Goal: Transaction & Acquisition: Purchase product/service

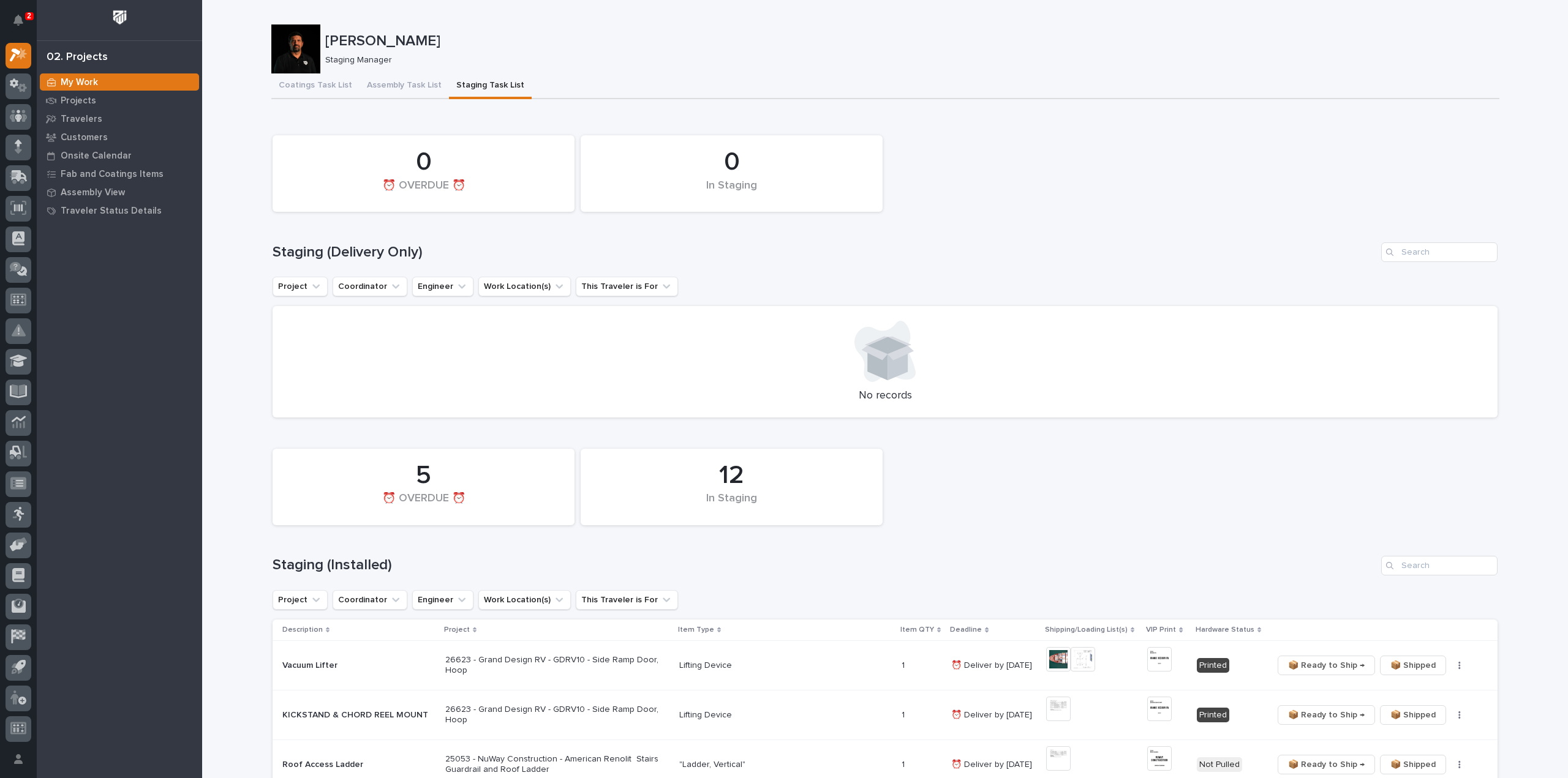
scroll to position [245, 0]
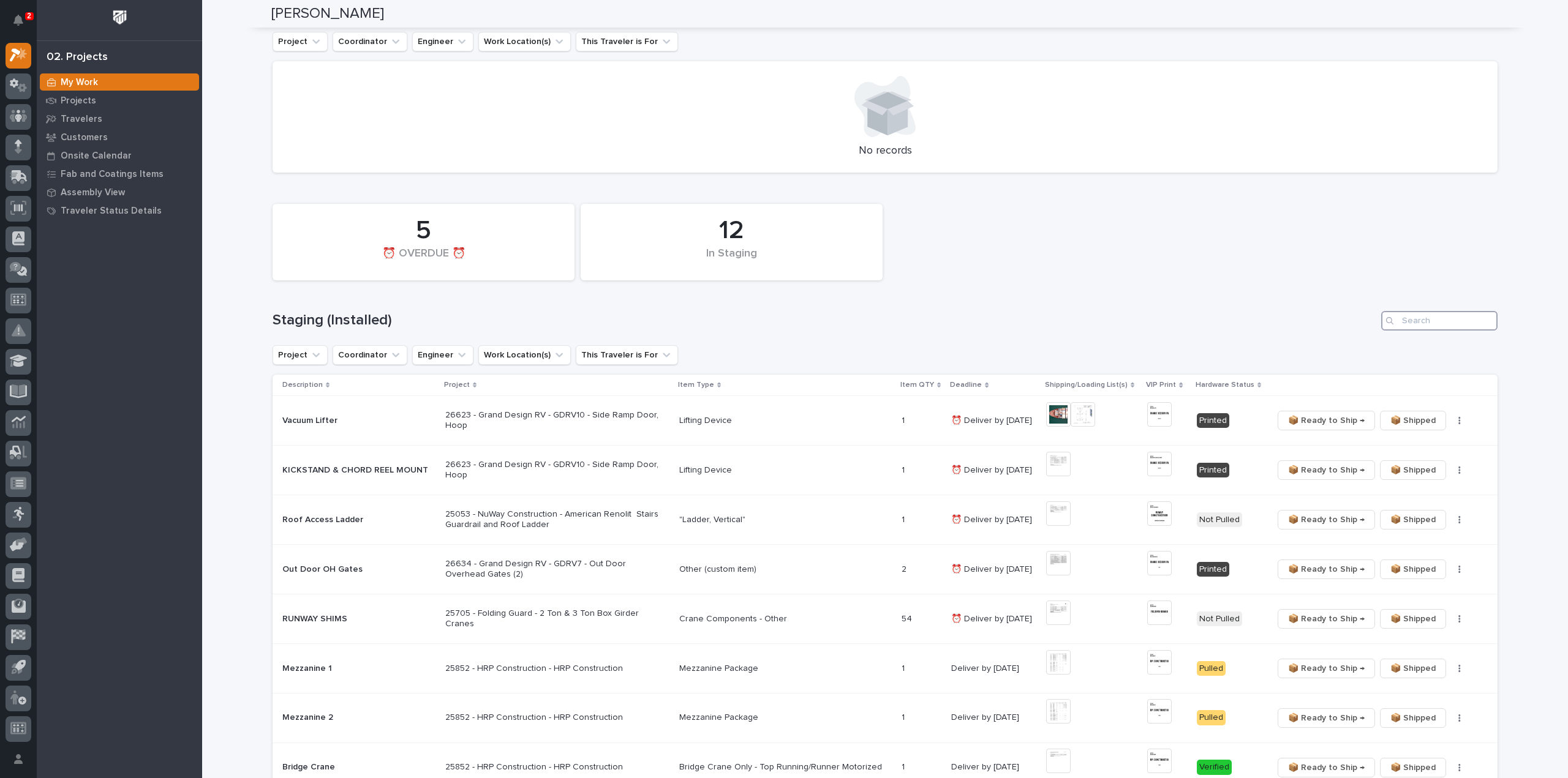
click at [1409, 324] on input "Search" at bounding box center [1439, 321] width 116 height 20
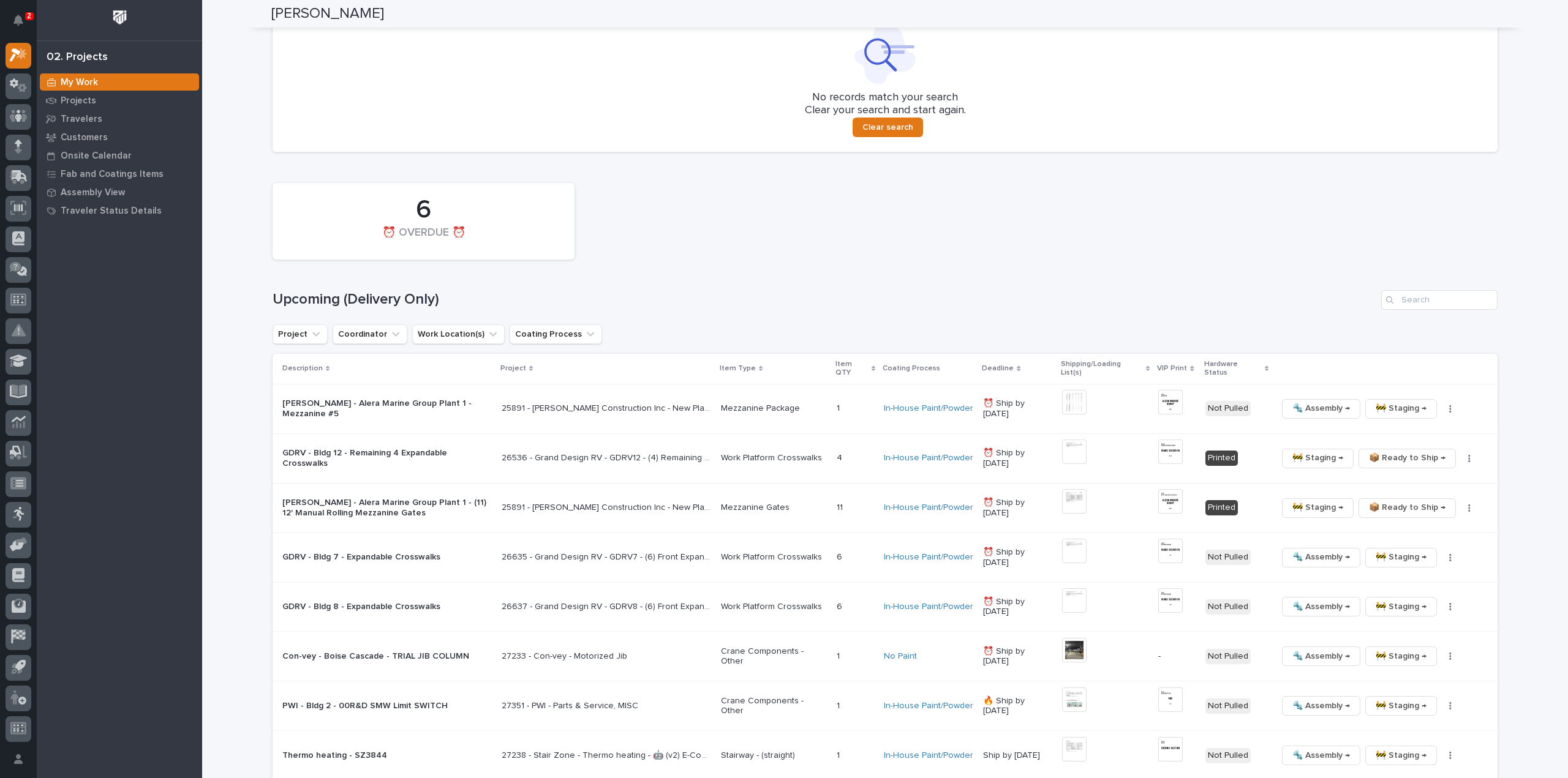
scroll to position [612, 0]
type input "26829"
click at [1413, 304] on input "Search" at bounding box center [1439, 299] width 116 height 20
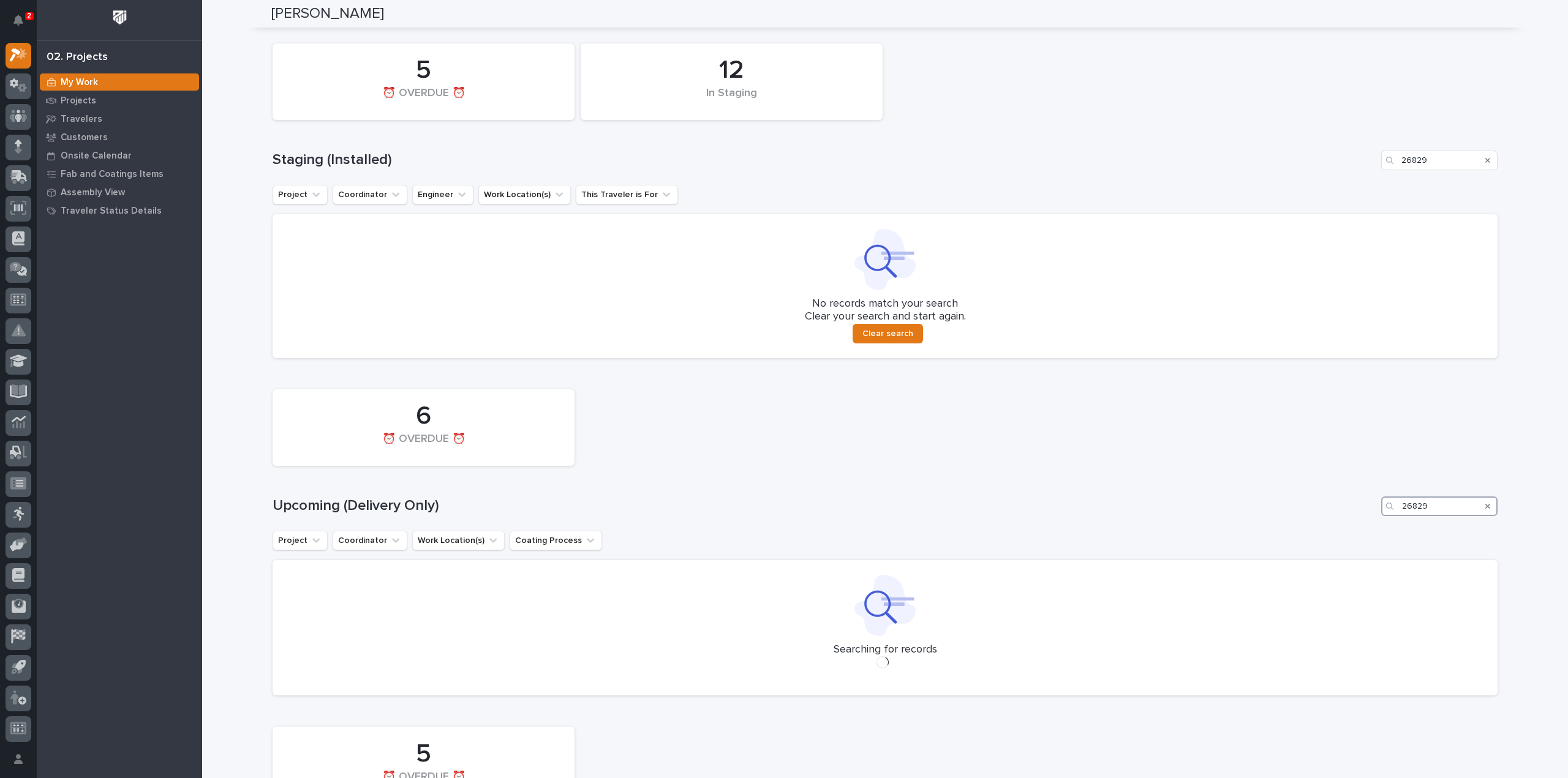
scroll to position [390, 0]
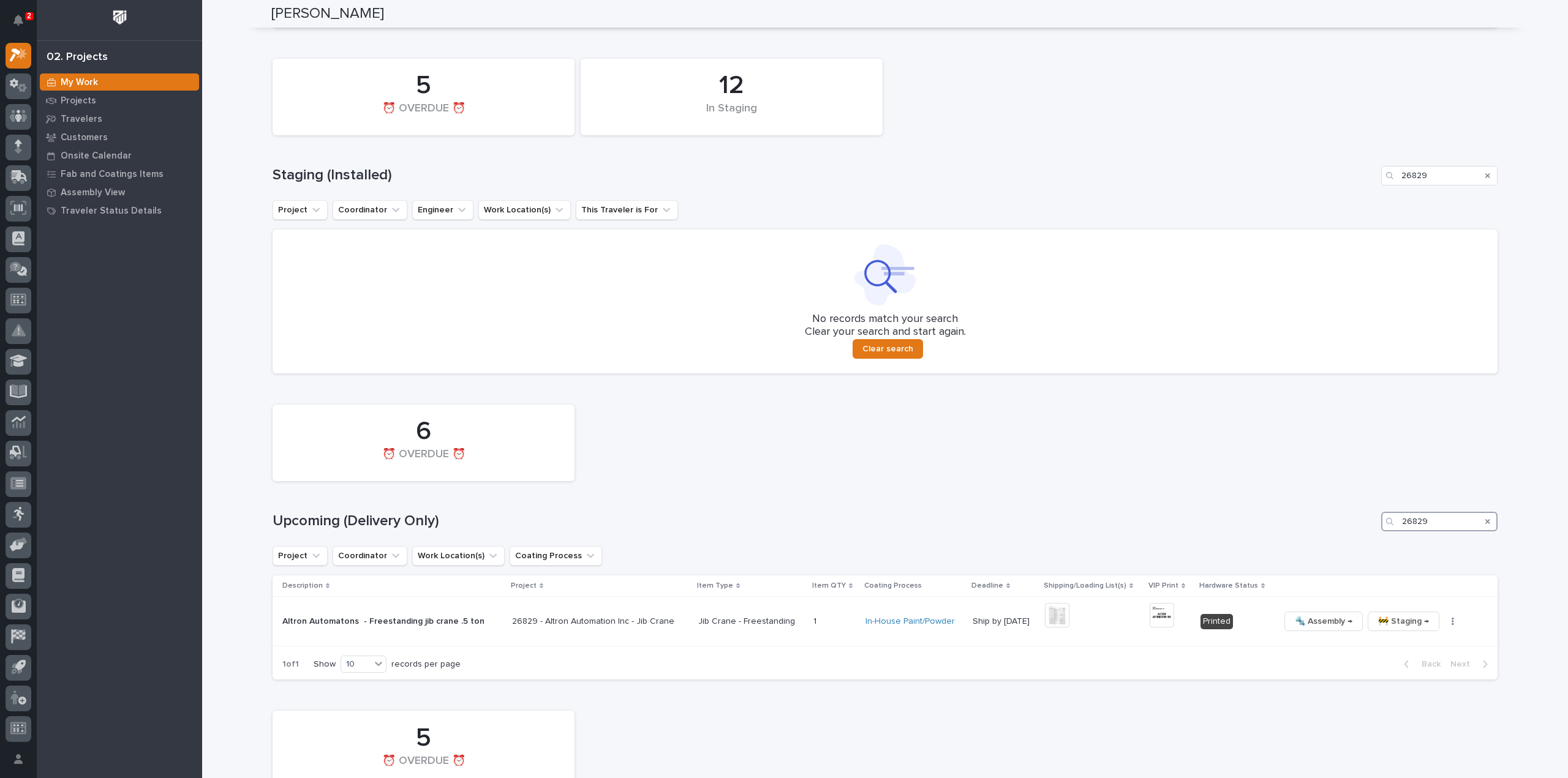
drag, startPoint x: 1435, startPoint y: 526, endPoint x: 1347, endPoint y: 541, distance: 89.3
click at [1349, 540] on div "6 ⏰ OVERDUE ⏰ Upcoming (Delivery Only) 26829 Project Coordinator Work Location(…" at bounding box center [885, 539] width 1225 height 282
type input "27263"
click at [1061, 617] on img at bounding box center [1064, 615] width 24 height 24
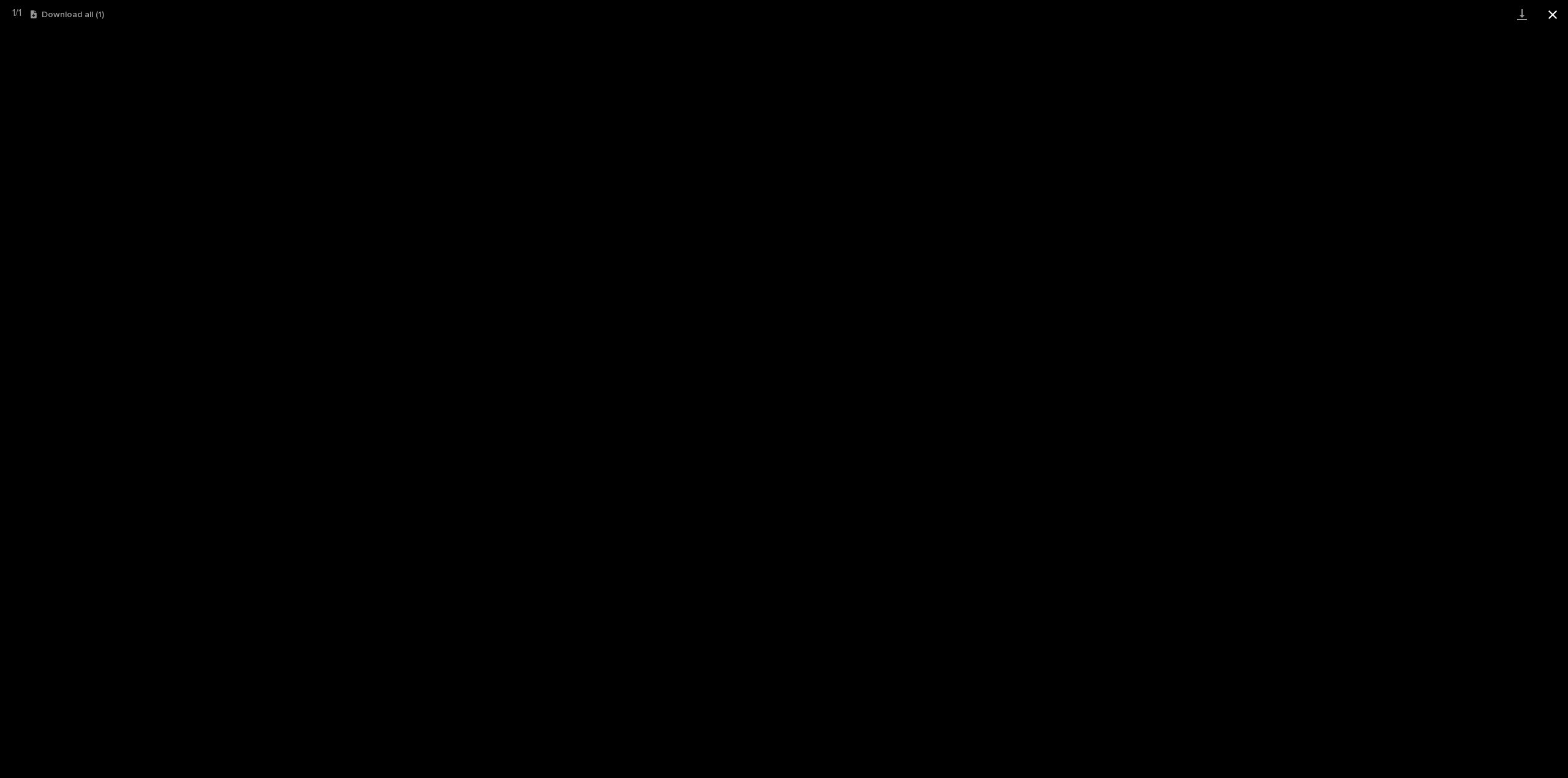
drag, startPoint x: 1552, startPoint y: 13, endPoint x: 1559, endPoint y: 27, distance: 15.7
click at [1554, 13] on button "Close gallery" at bounding box center [1553, 14] width 31 height 29
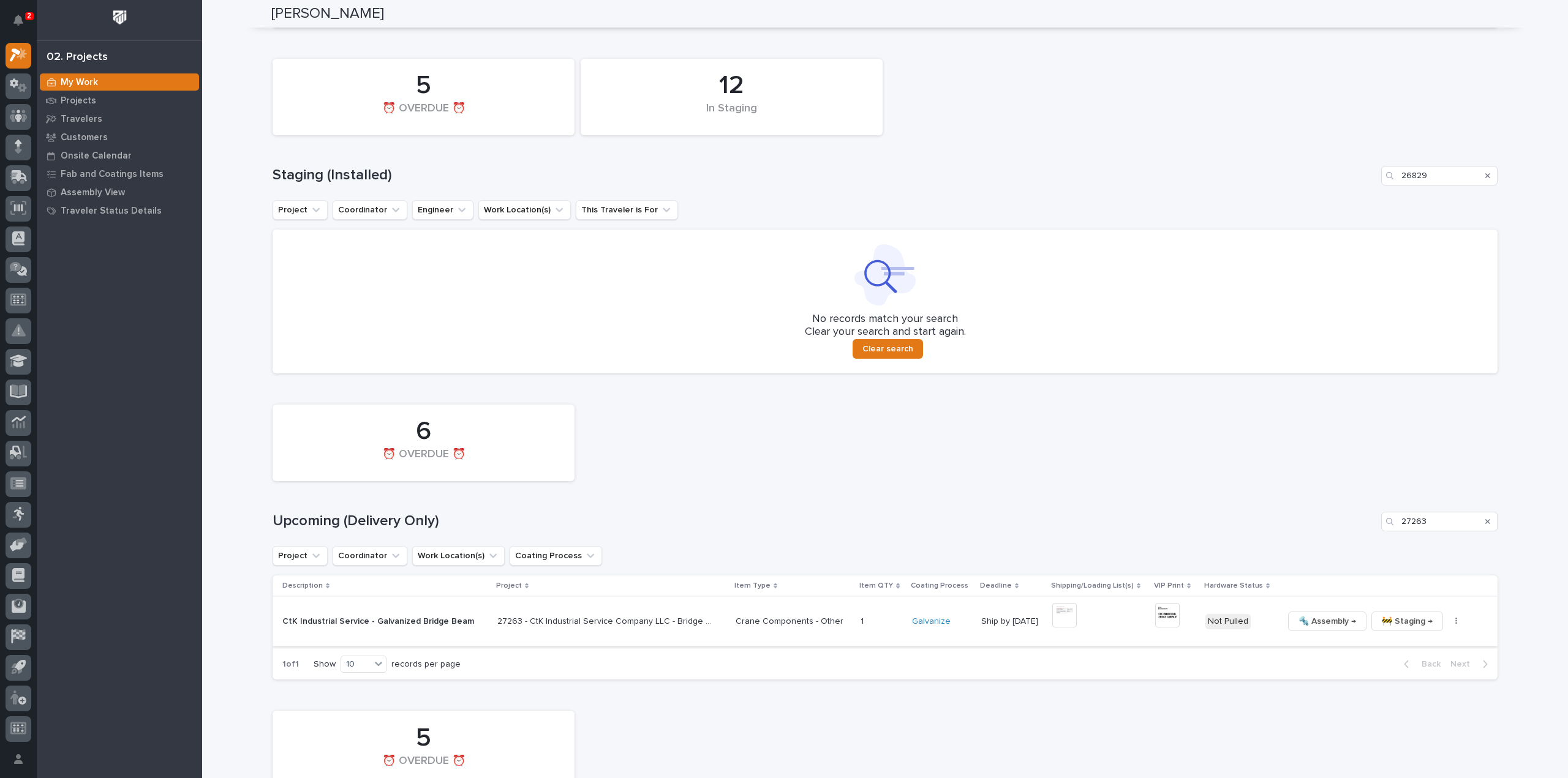
click at [1160, 619] on img at bounding box center [1167, 615] width 24 height 24
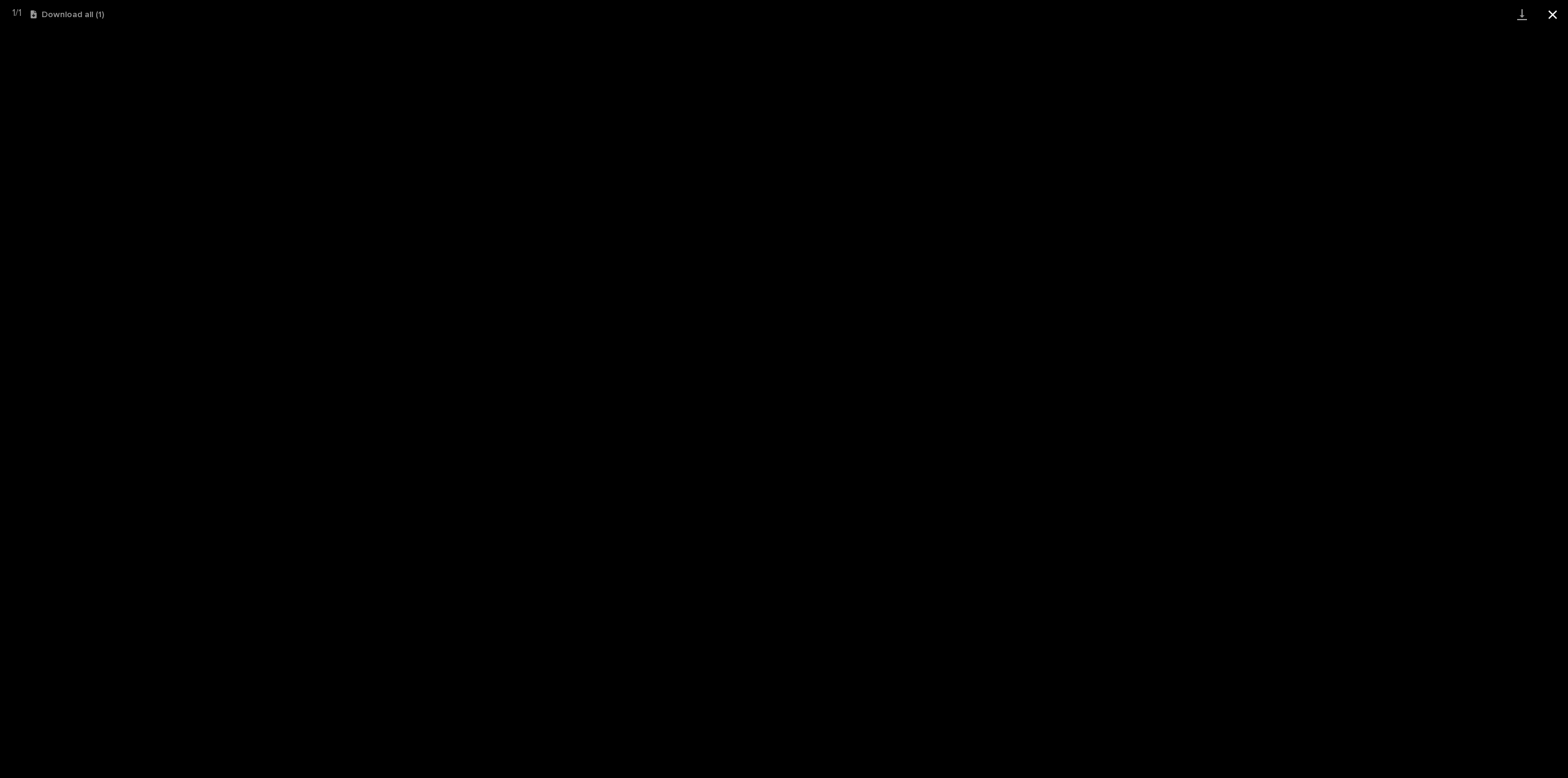
click at [1553, 15] on button "Close gallery" at bounding box center [1553, 14] width 31 height 29
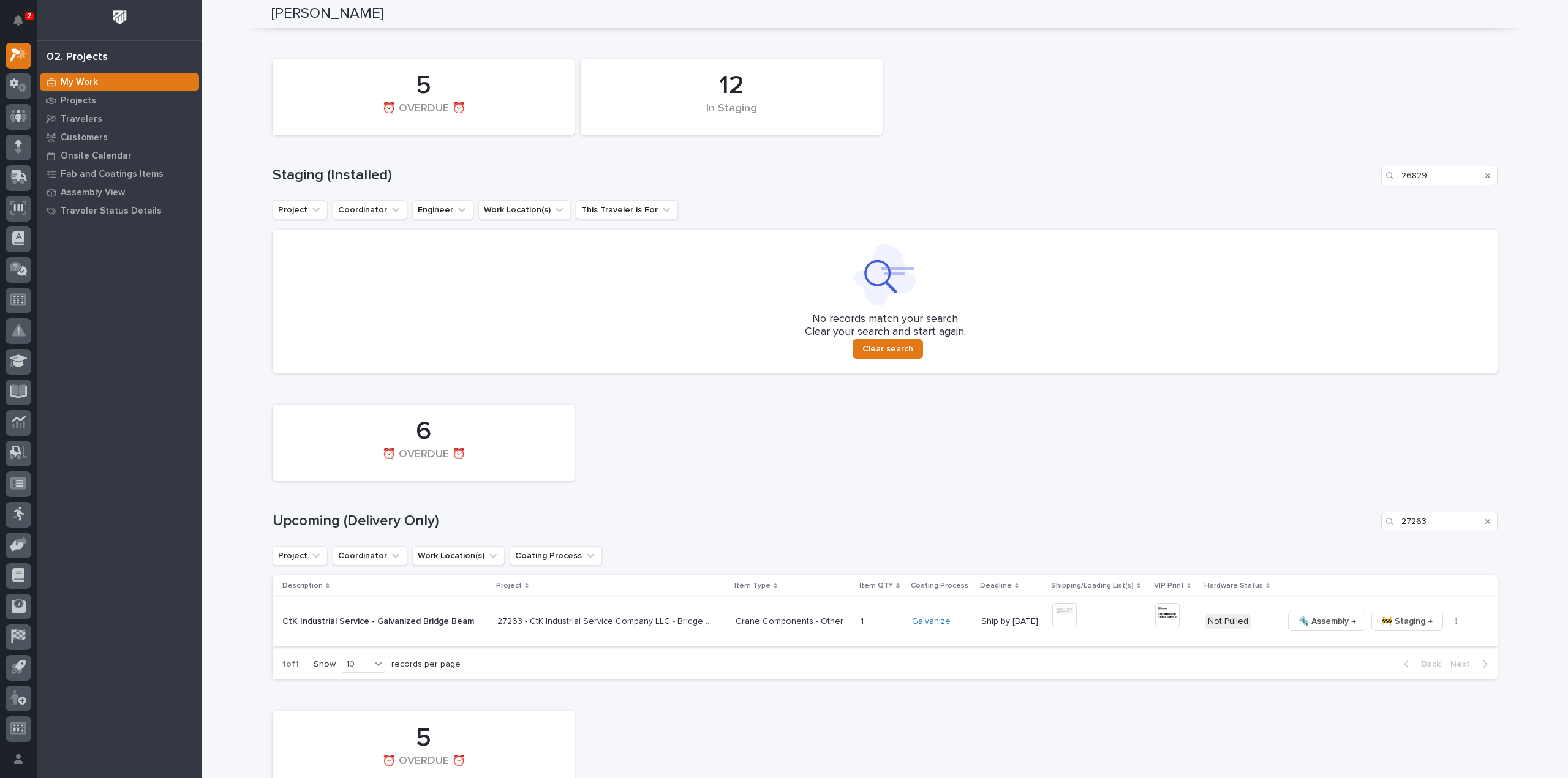
click at [1455, 625] on icon "button" at bounding box center [1456, 621] width 2 height 8
click at [1413, 709] on span "🔩 Hardware" at bounding box center [1397, 705] width 52 height 15
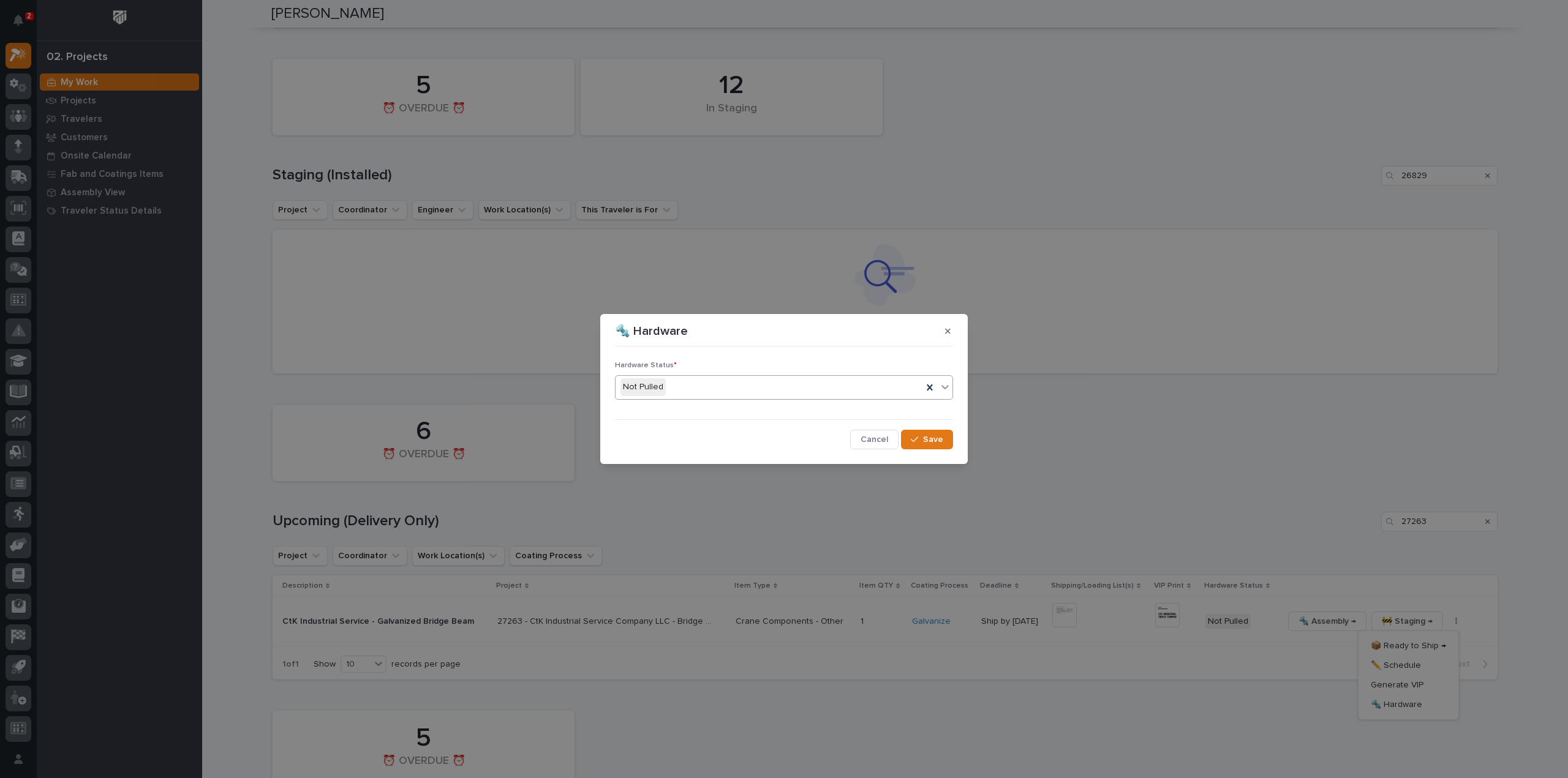
click at [800, 390] on div "Not Pulled" at bounding box center [769, 387] width 307 height 20
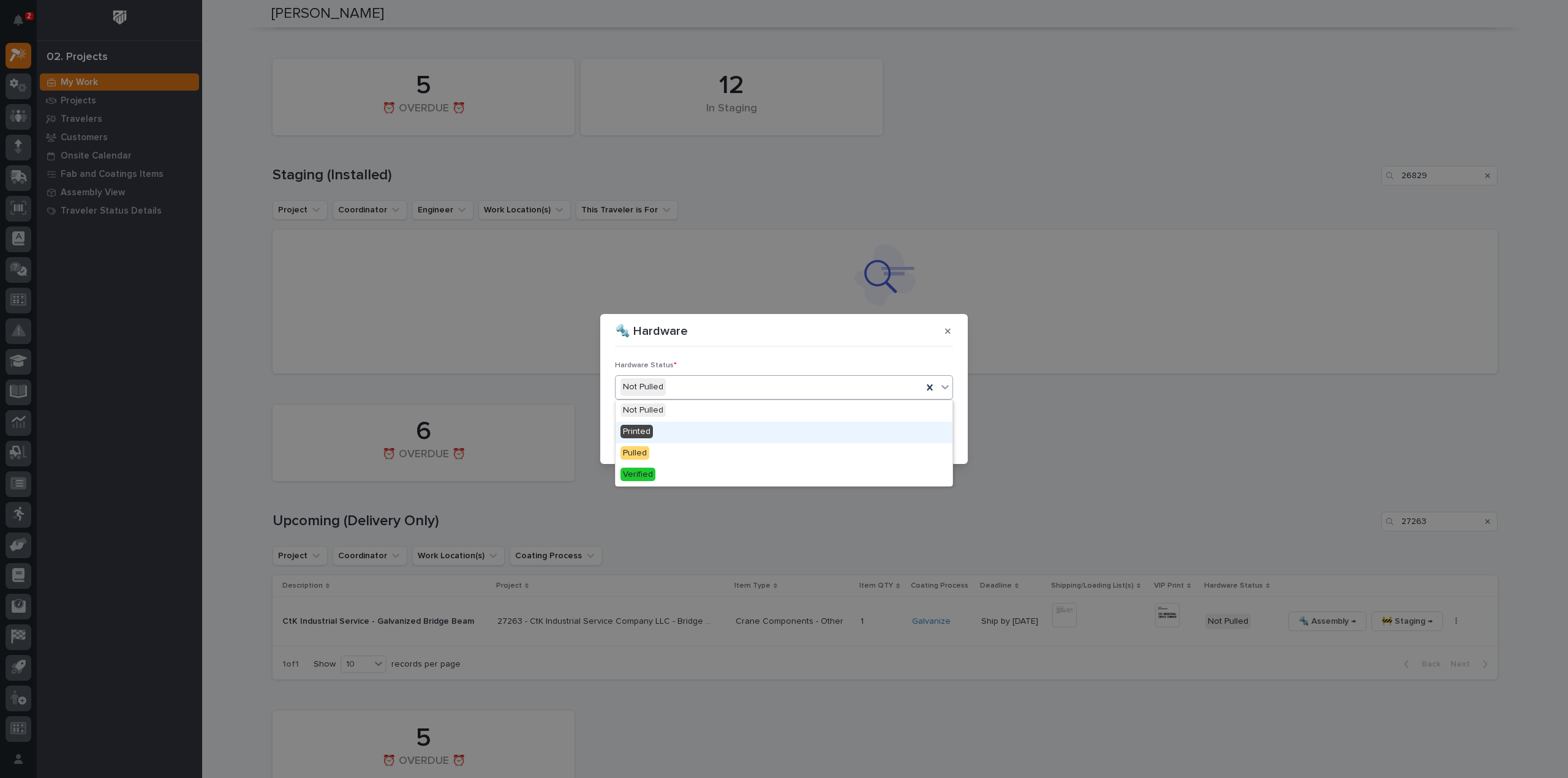
click at [750, 435] on div "Printed" at bounding box center [784, 432] width 337 height 22
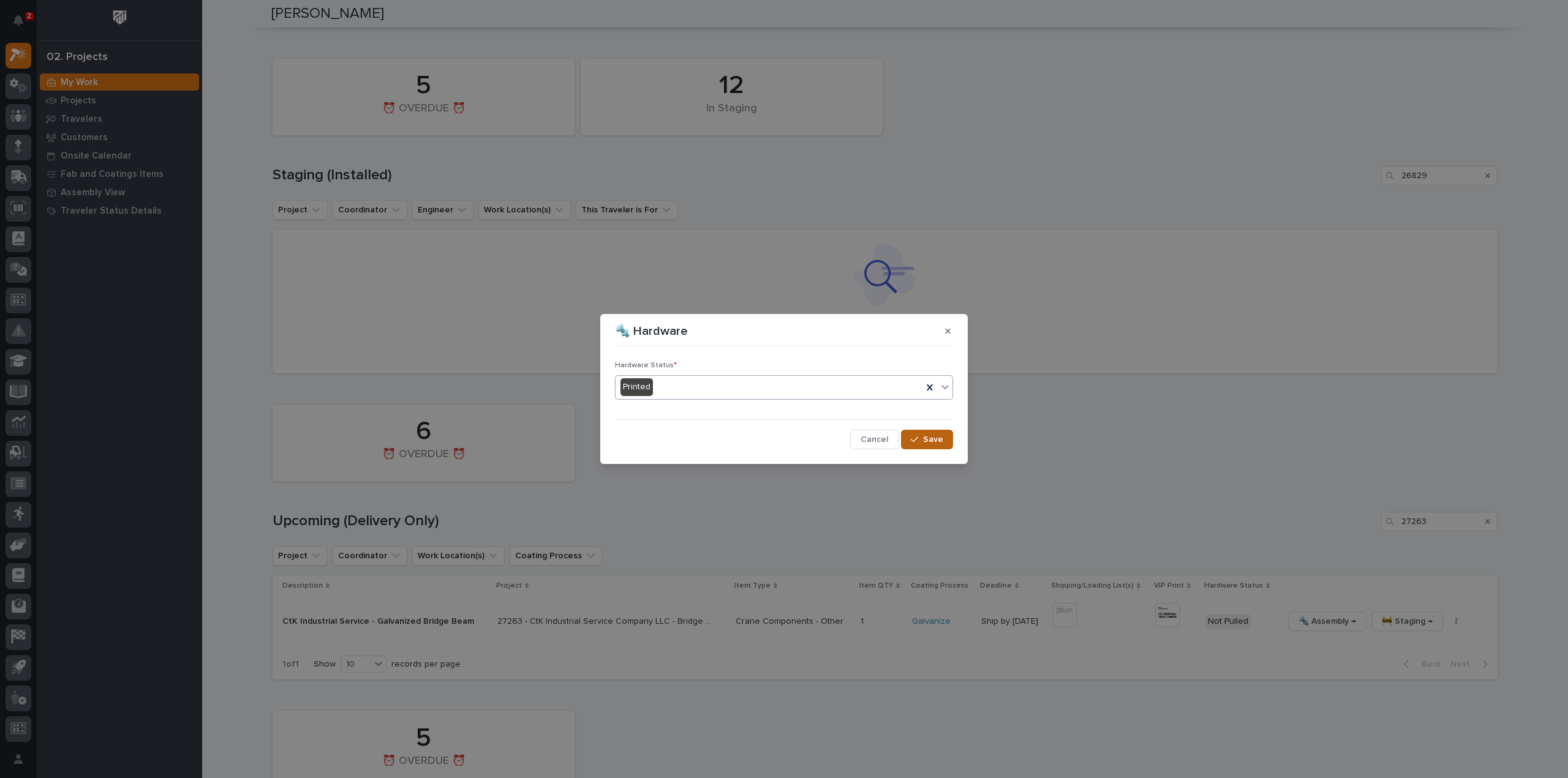
click at [944, 444] on button "Save" at bounding box center [927, 440] width 52 height 20
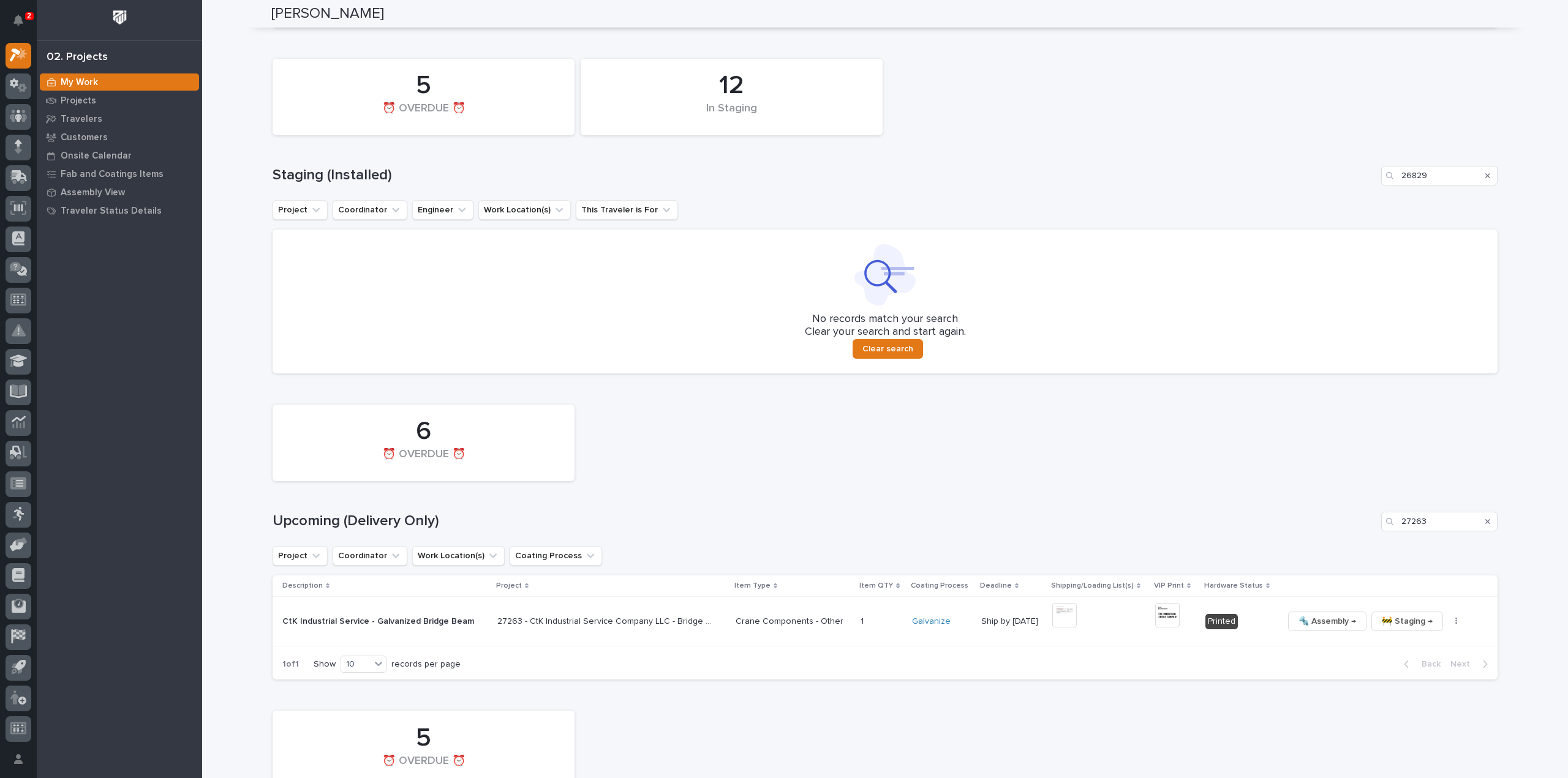
click at [1485, 521] on icon "Search" at bounding box center [1488, 521] width 5 height 8
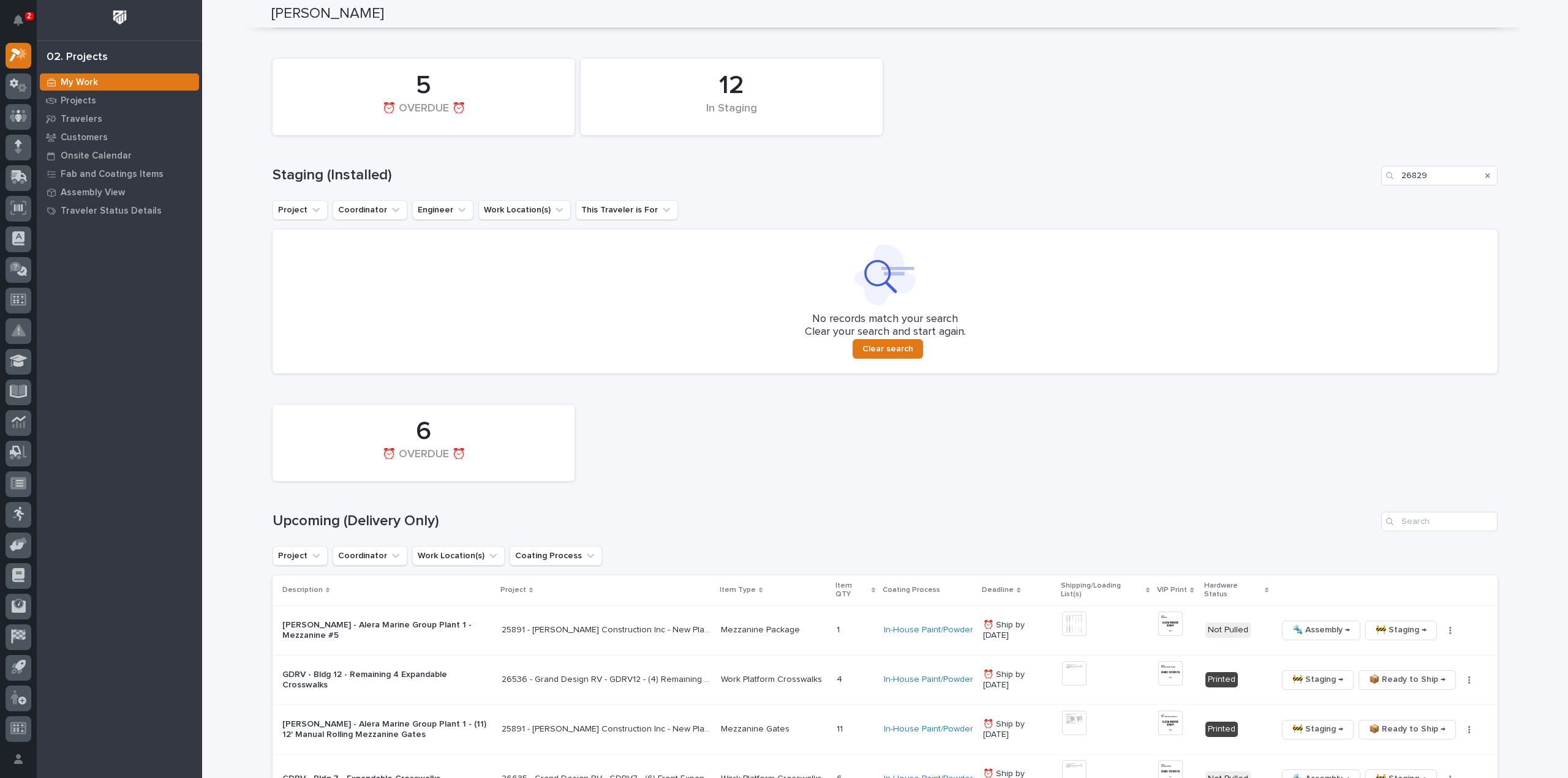
scroll to position [612, 0]
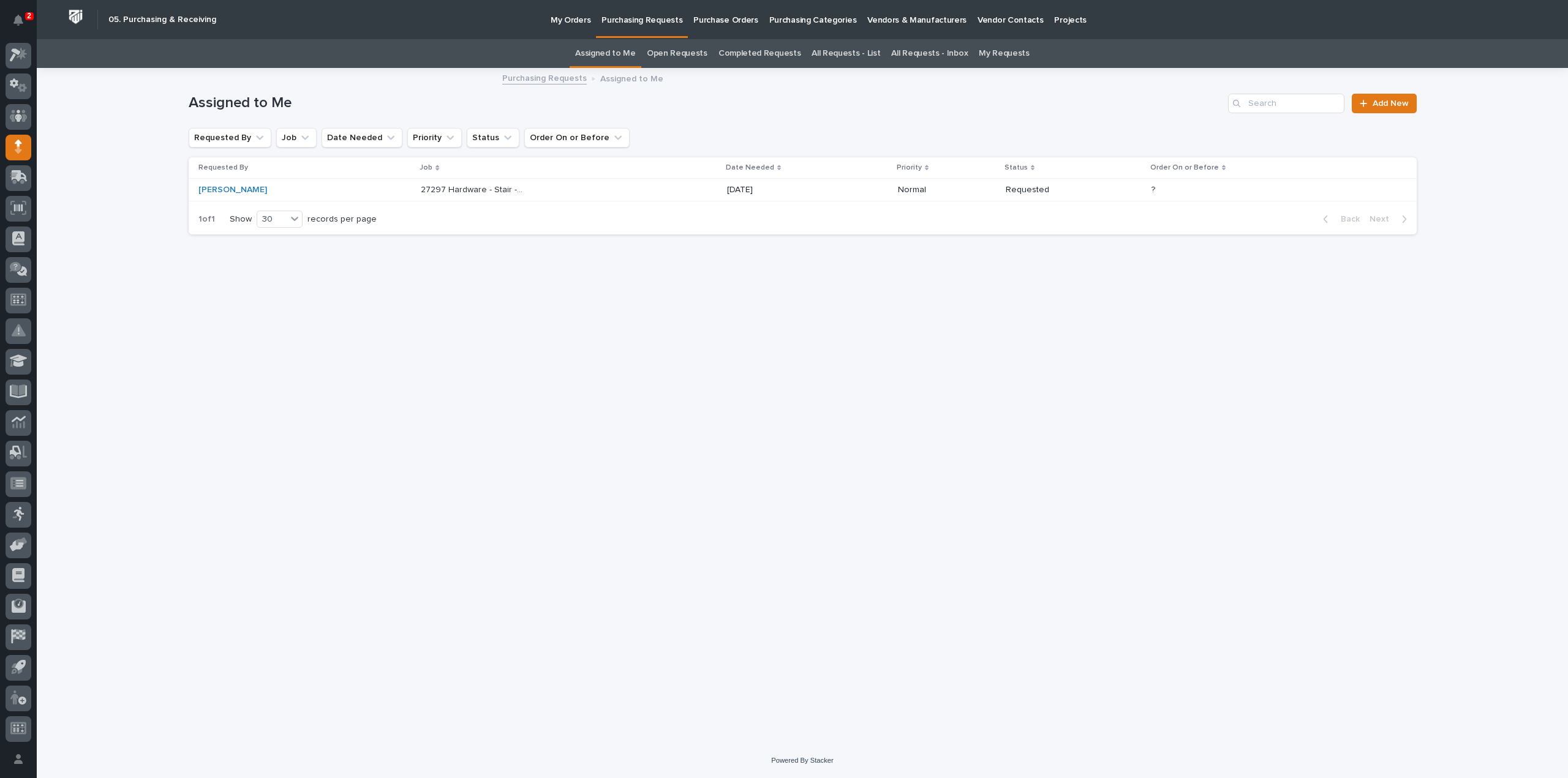
click at [836, 54] on link "All Requests - List" at bounding box center [846, 53] width 69 height 29
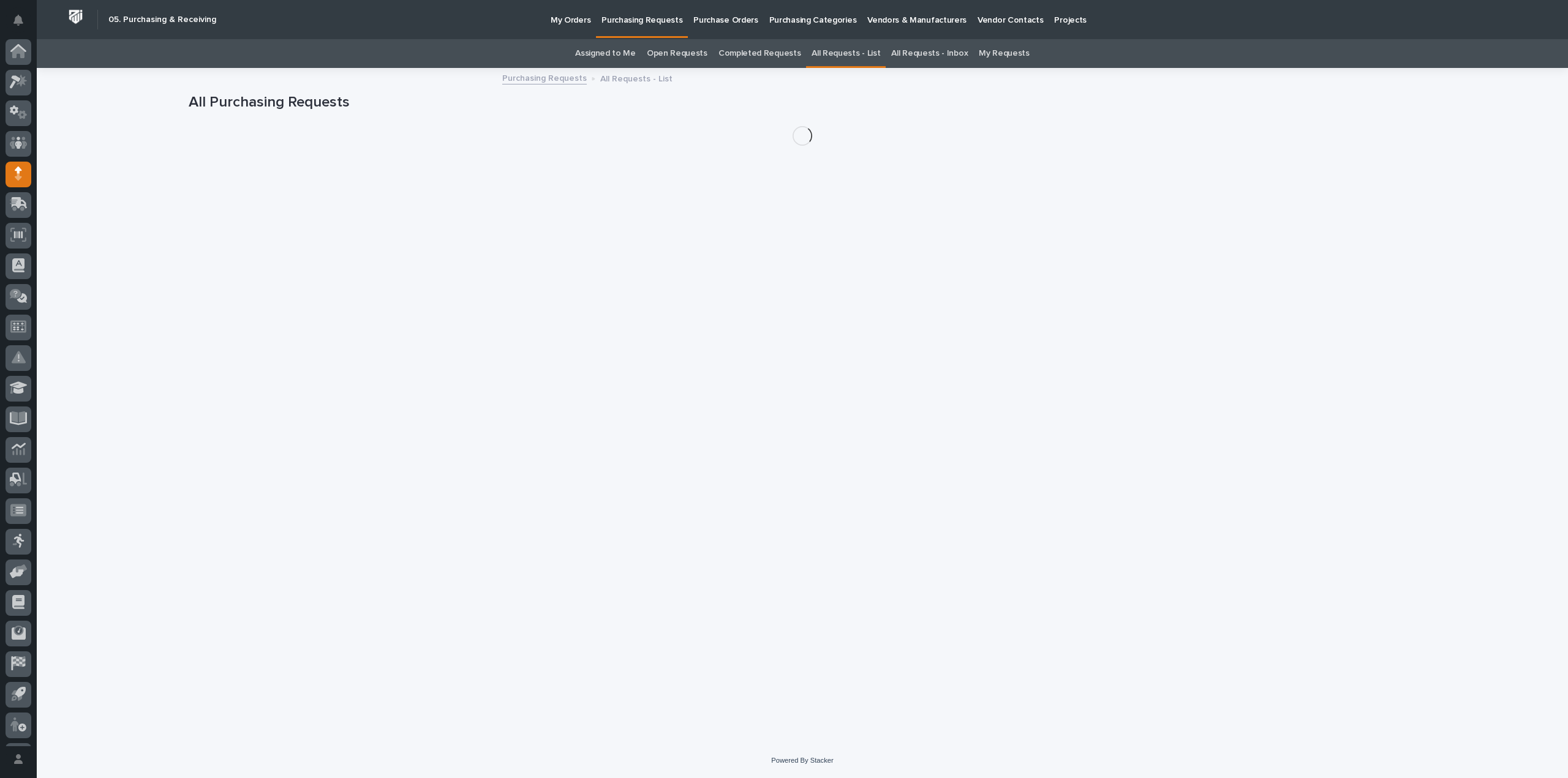
scroll to position [27, 0]
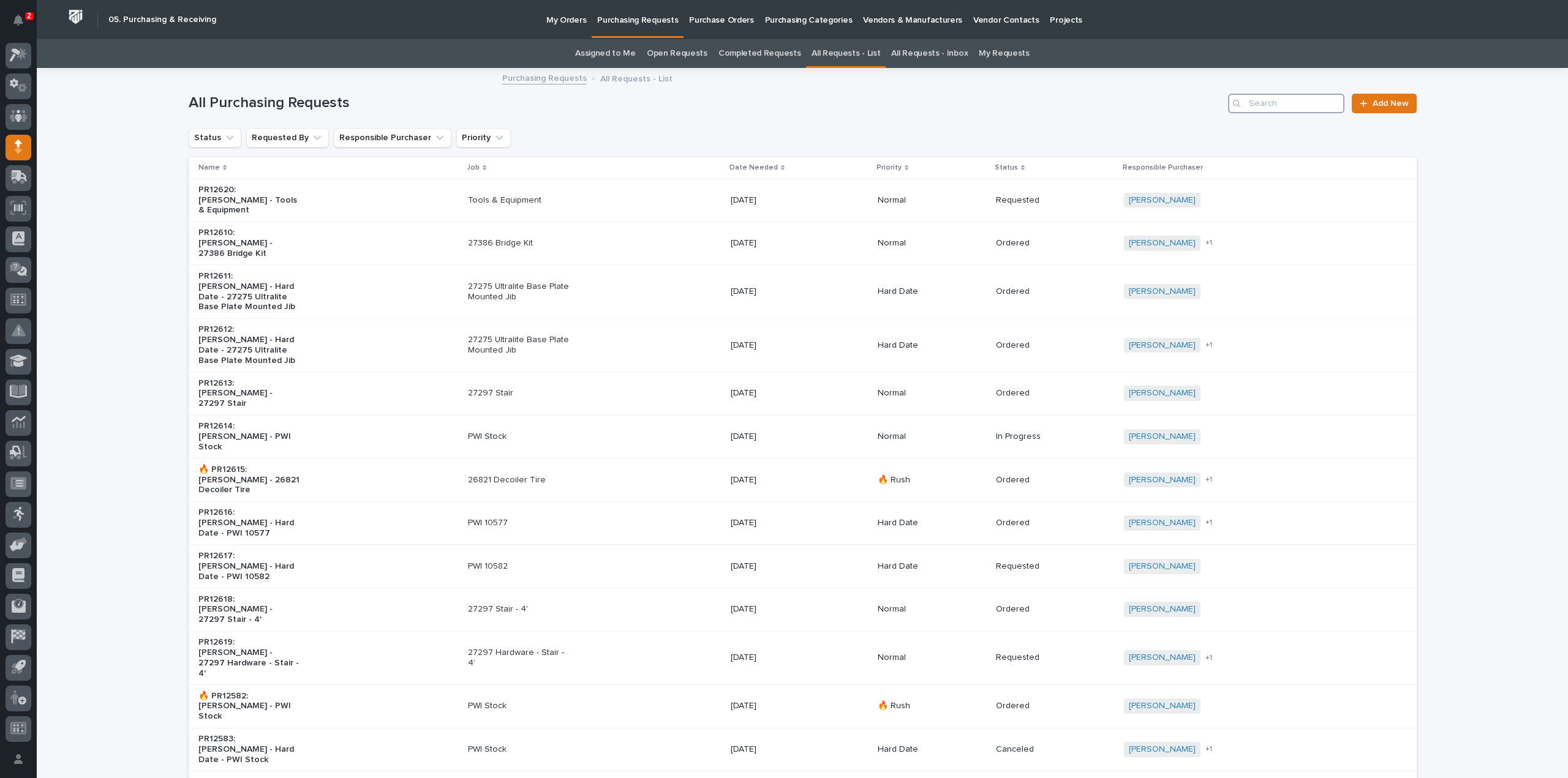
click at [1285, 109] on input "Search" at bounding box center [1286, 103] width 116 height 20
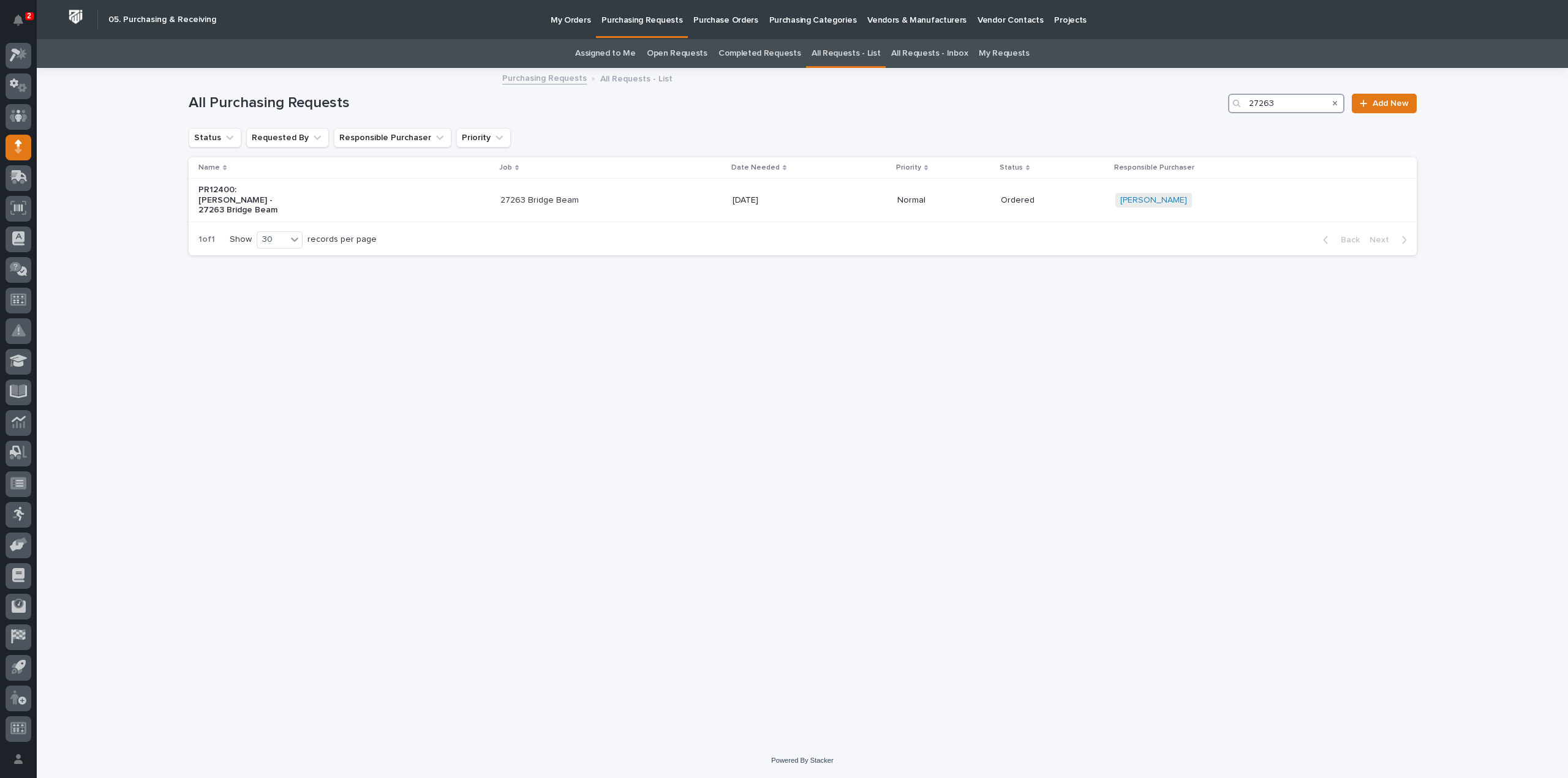
type input "27263"
click at [560, 200] on p "27263 Bridge Beam" at bounding box center [552, 200] width 102 height 10
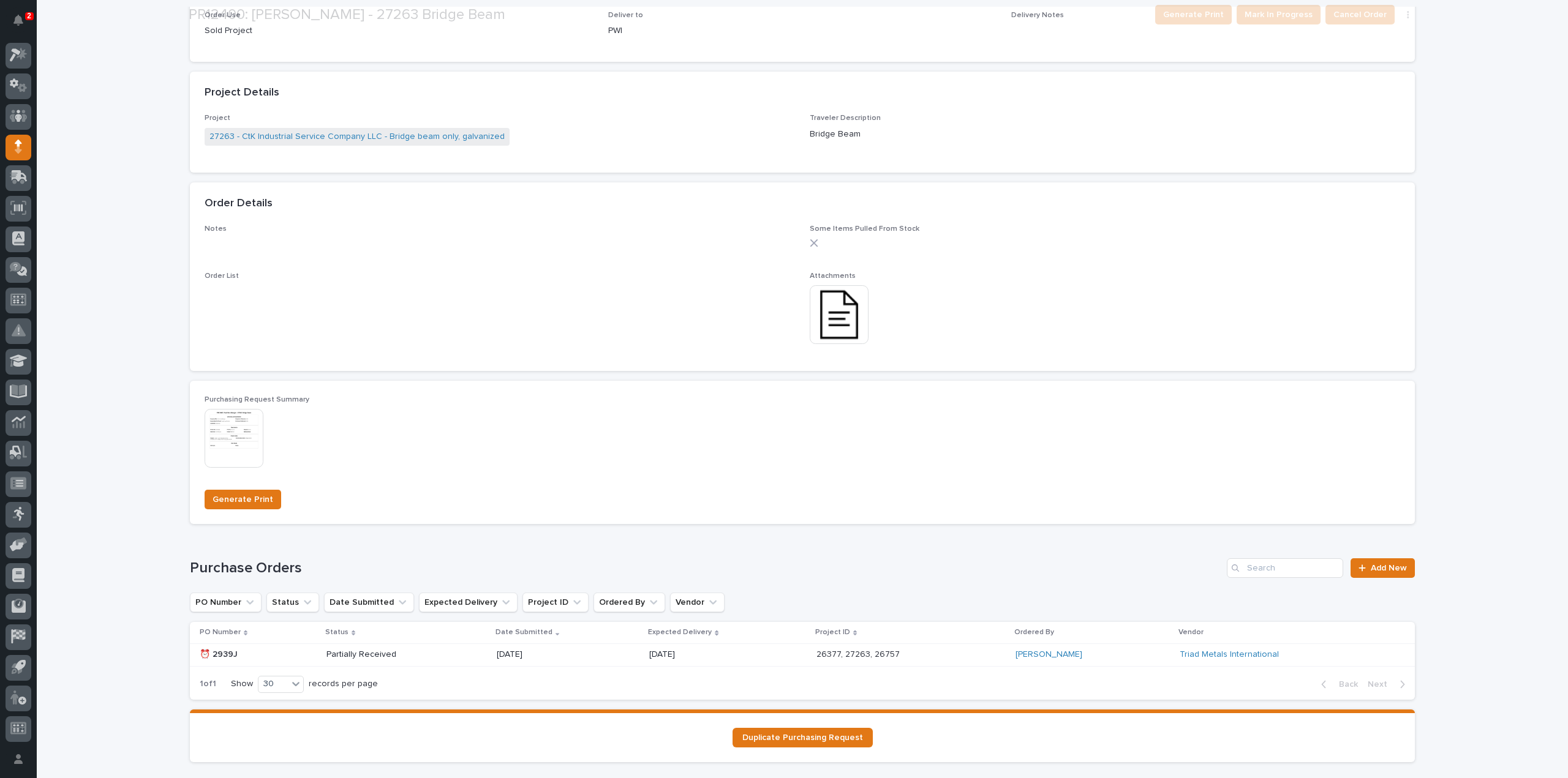
scroll to position [619, 0]
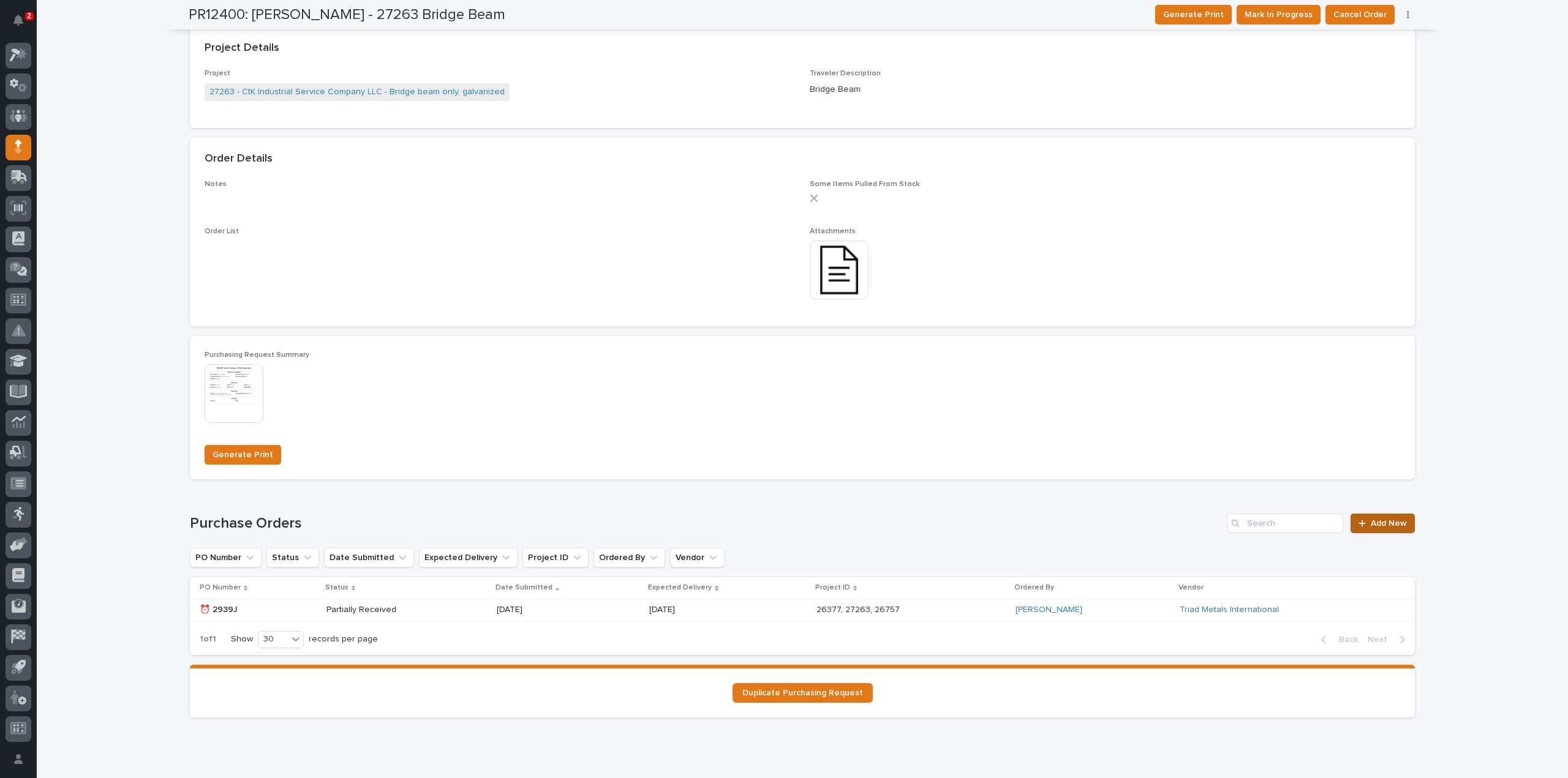
click at [1374, 522] on span "Add New" at bounding box center [1389, 524] width 36 height 8
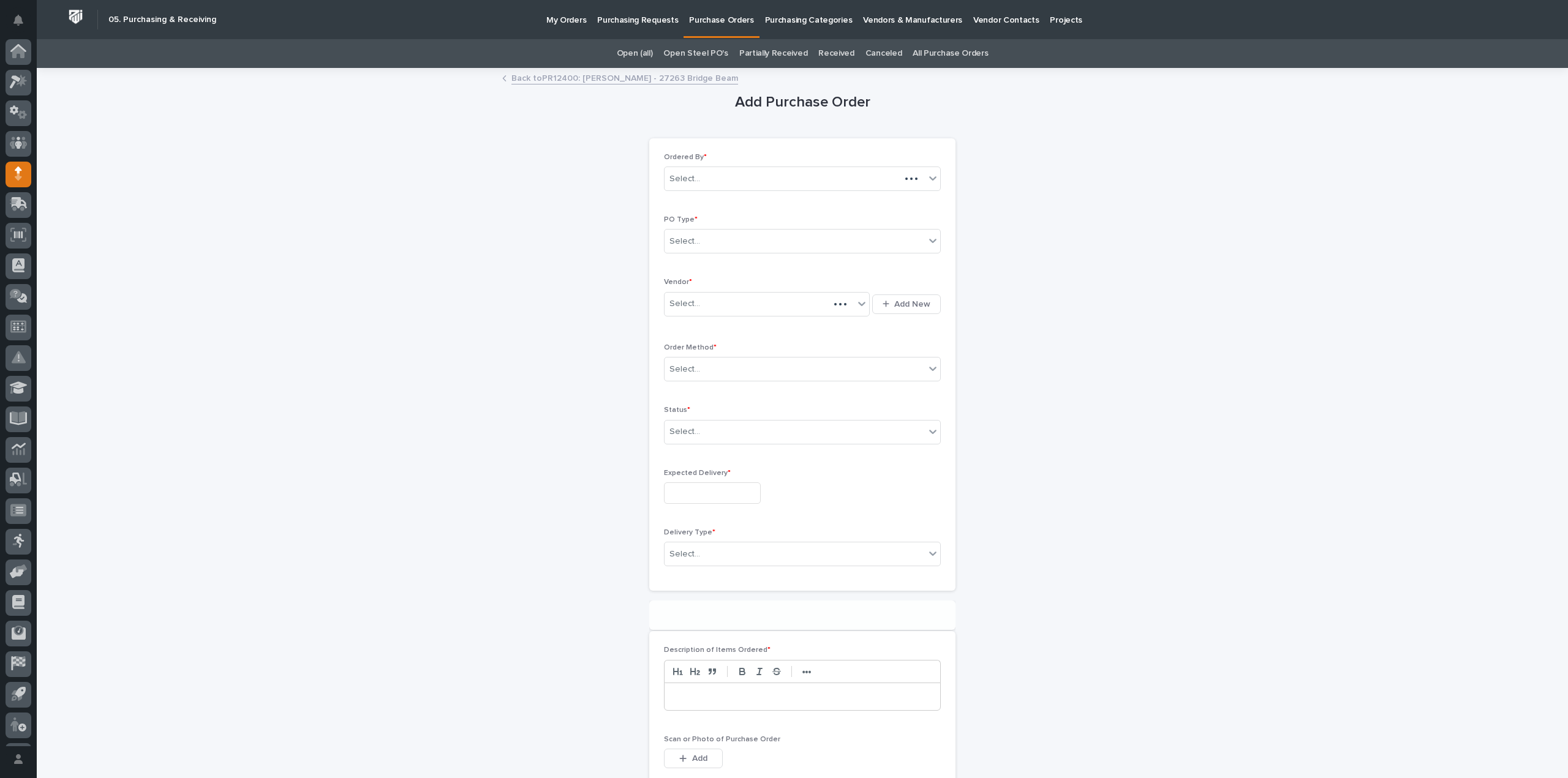
scroll to position [27, 0]
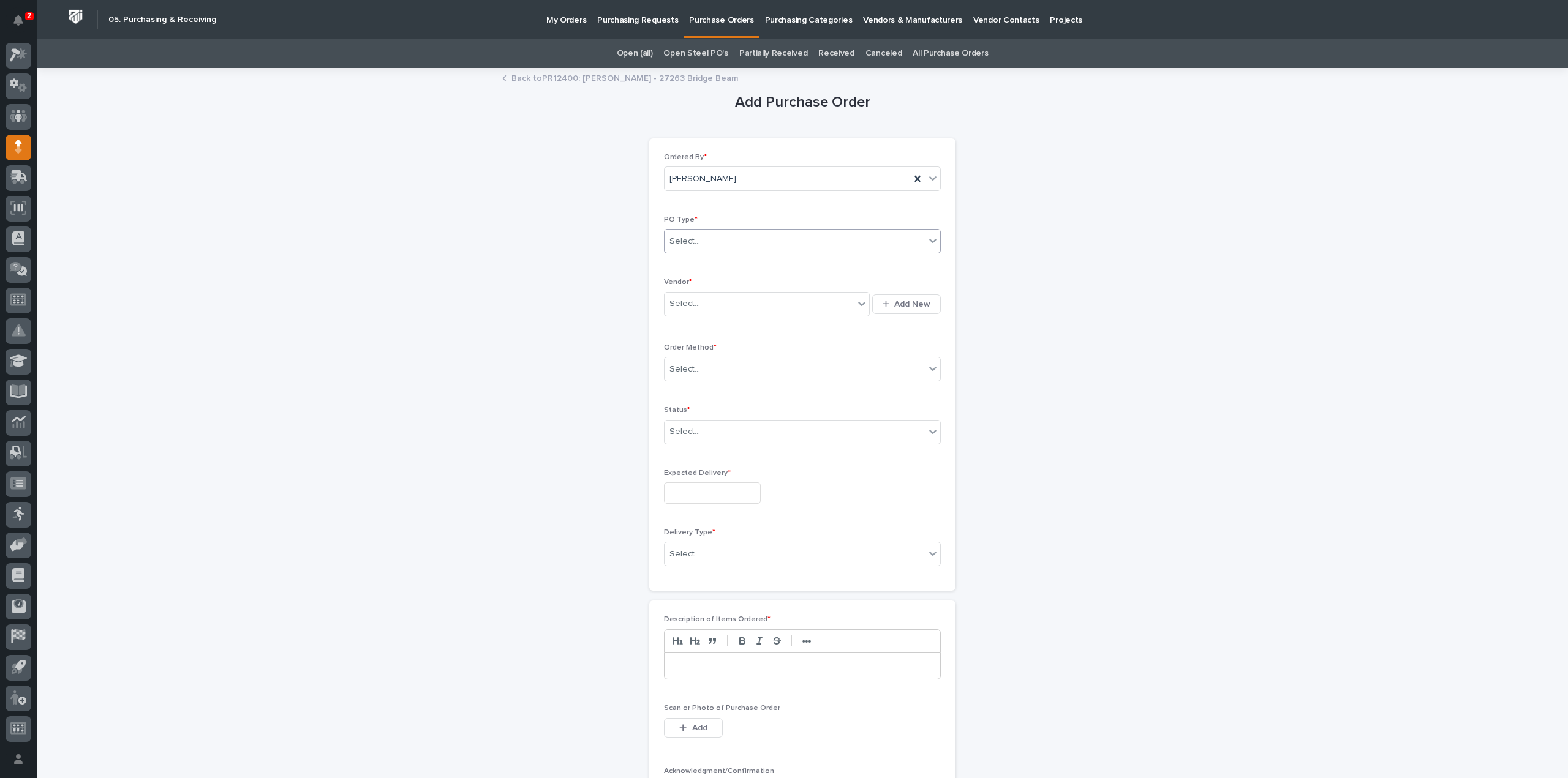
click at [728, 244] on div "Select..." at bounding box center [794, 241] width 260 height 20
click at [697, 263] on div "Quickbooks" at bounding box center [797, 264] width 276 height 22
click at [693, 305] on div "Select..." at bounding box center [685, 304] width 31 height 13
type input "****"
click at [691, 330] on div "EPCO Sales" at bounding box center [762, 326] width 206 height 22
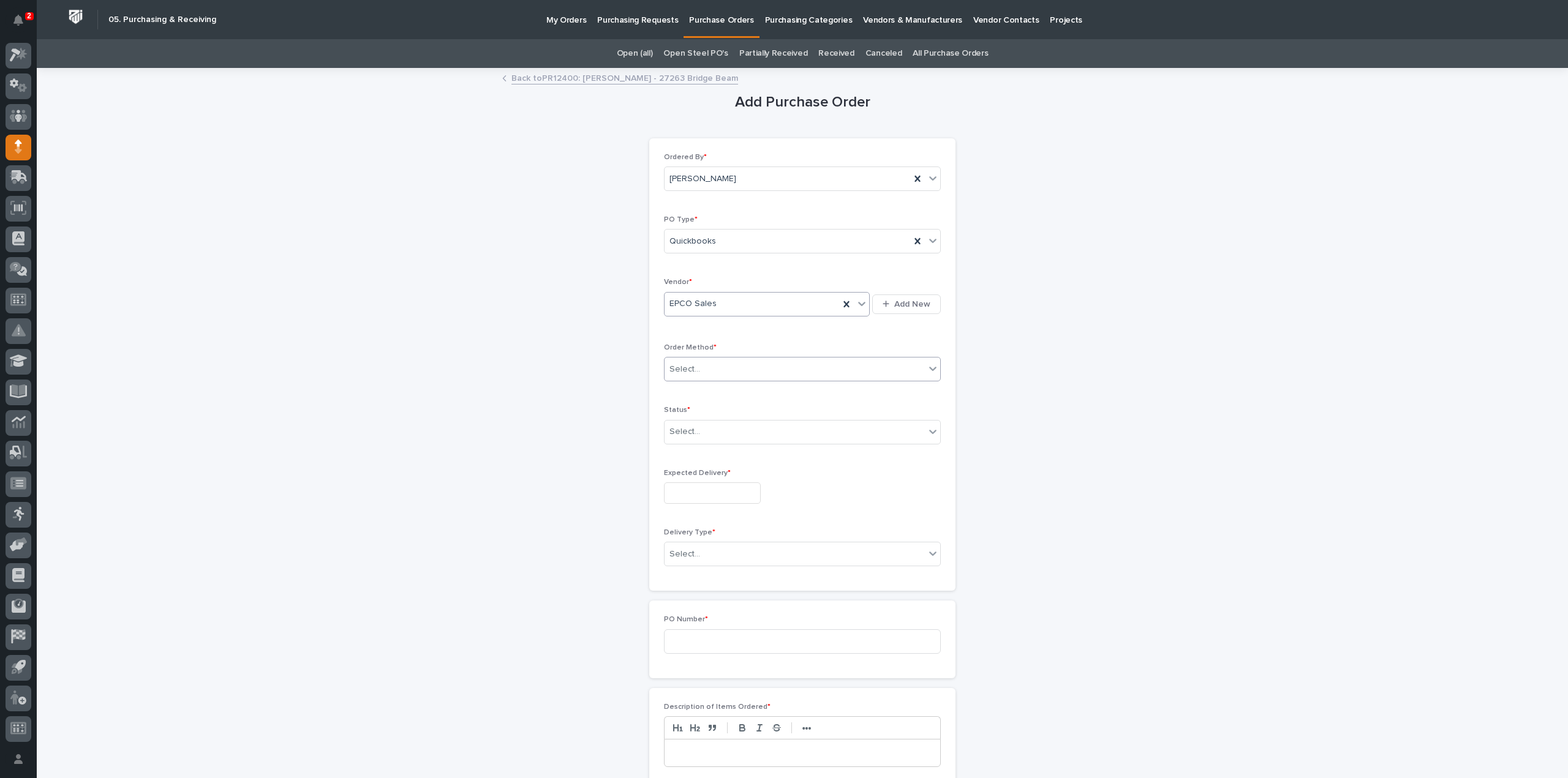
click at [683, 365] on div "Select..." at bounding box center [685, 369] width 31 height 13
click at [685, 412] on div "Email" at bounding box center [797, 412] width 276 height 22
click at [679, 428] on div "Select..." at bounding box center [685, 432] width 31 height 13
click at [702, 476] on div "Submitted" at bounding box center [797, 475] width 276 height 22
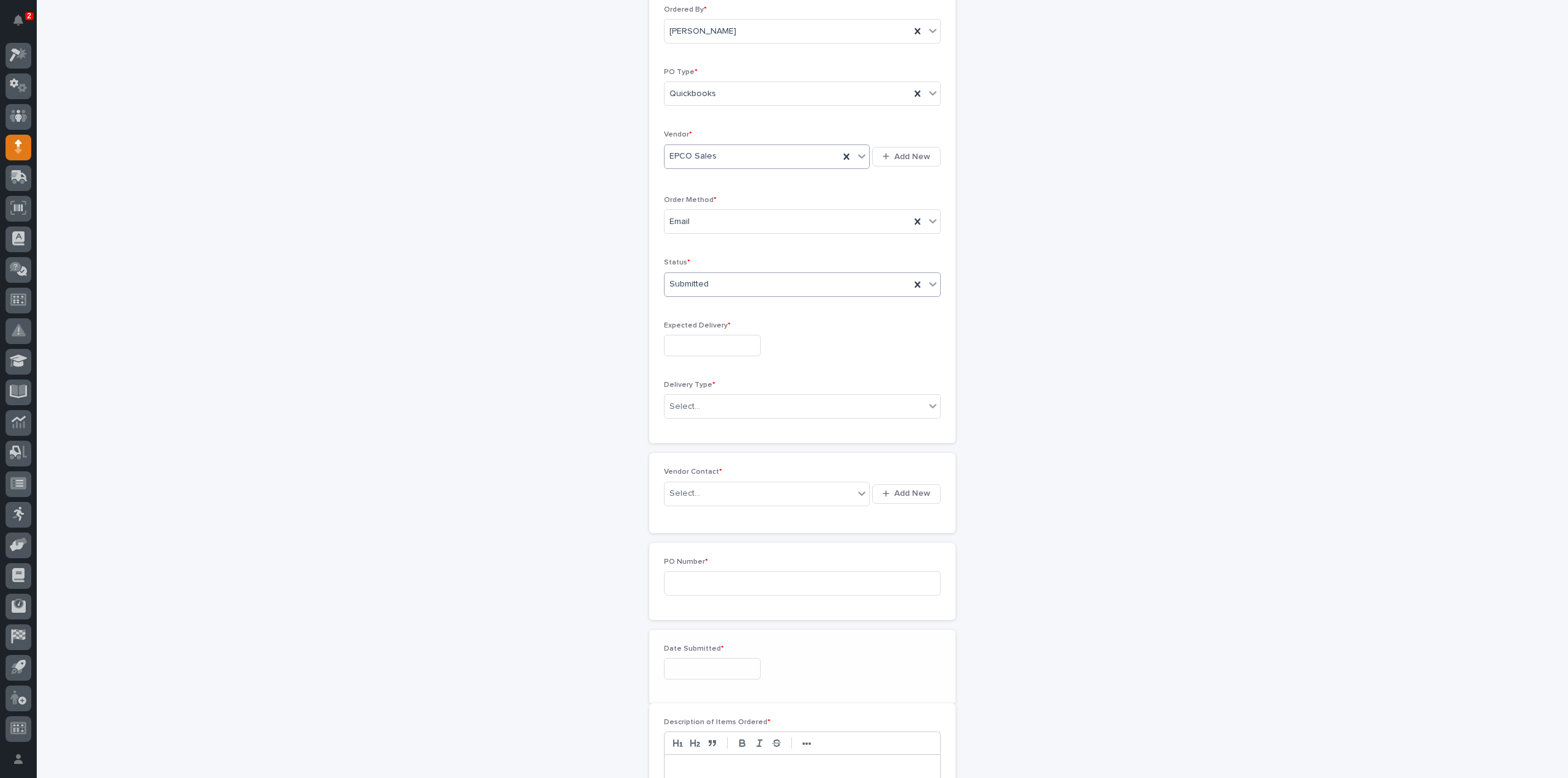
scroll to position [182, 0]
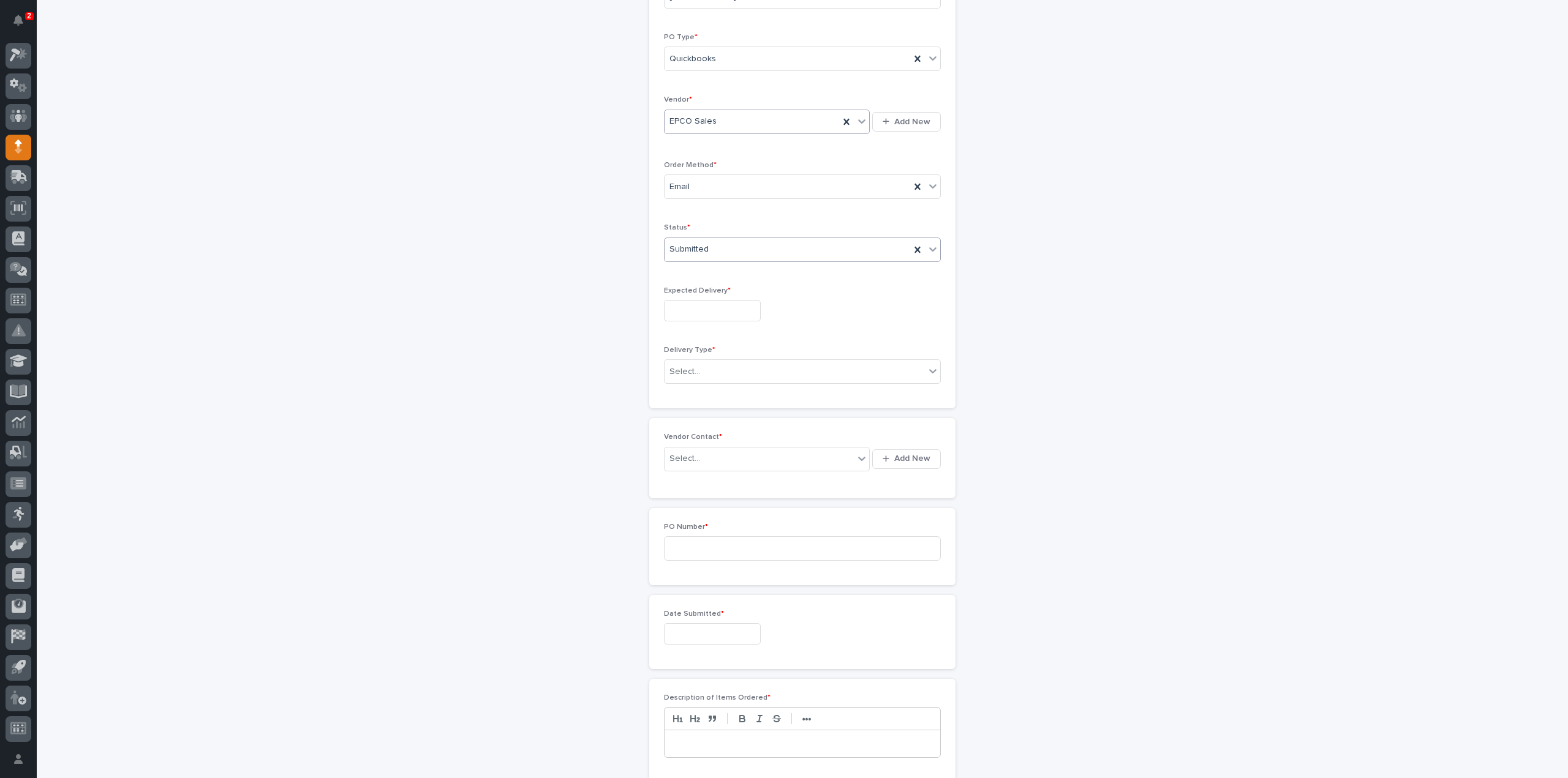
click at [708, 306] on input "text" at bounding box center [712, 310] width 97 height 22
click at [722, 210] on div "16" at bounding box center [725, 208] width 17 height 17
type input "**********"
click at [727, 373] on div "Select..." at bounding box center [794, 372] width 260 height 20
click at [718, 392] on div "Deliver to PWI" at bounding box center [797, 391] width 276 height 22
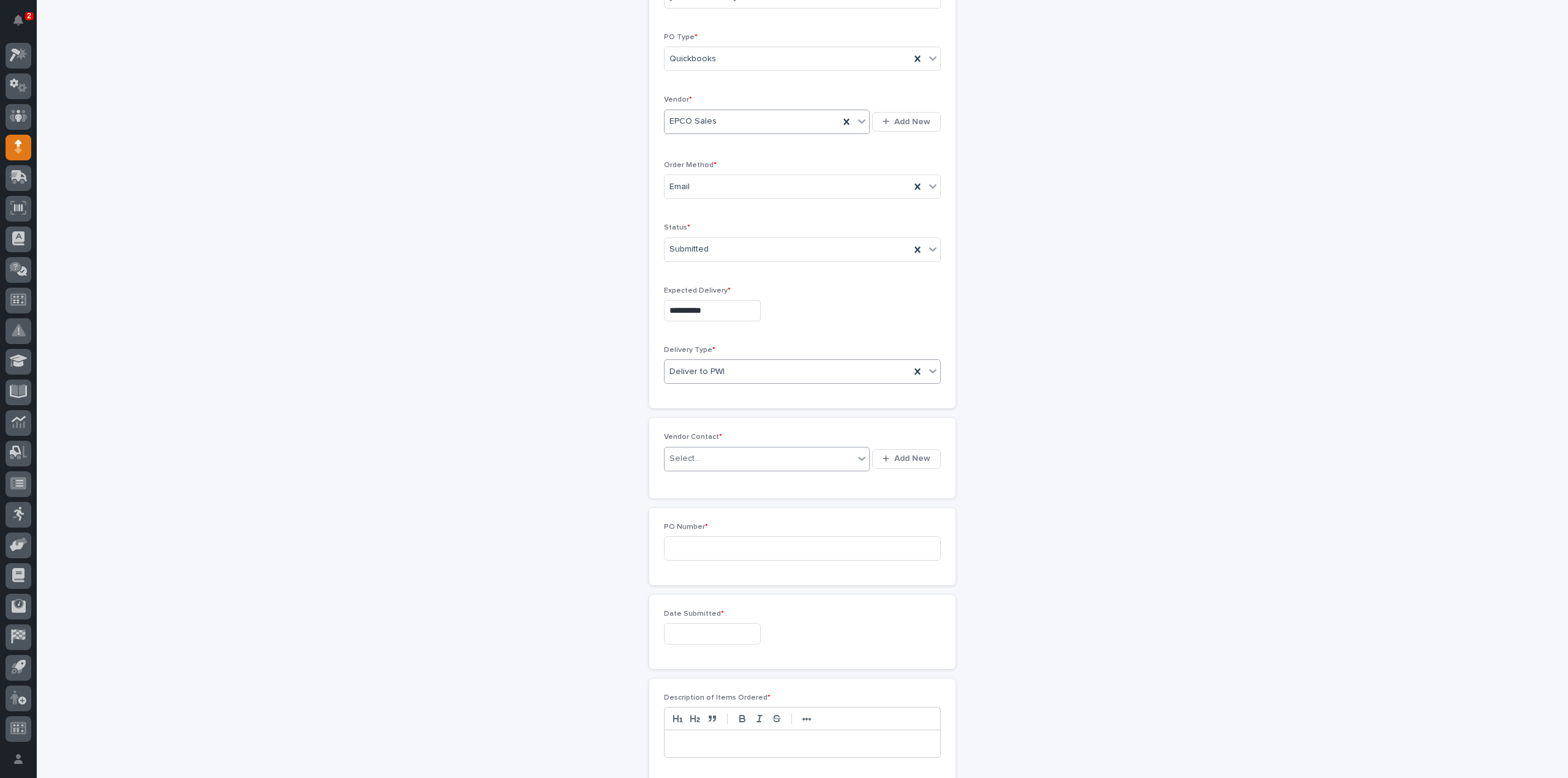
click at [701, 457] on div "Select..." at bounding box center [759, 459] width 190 height 20
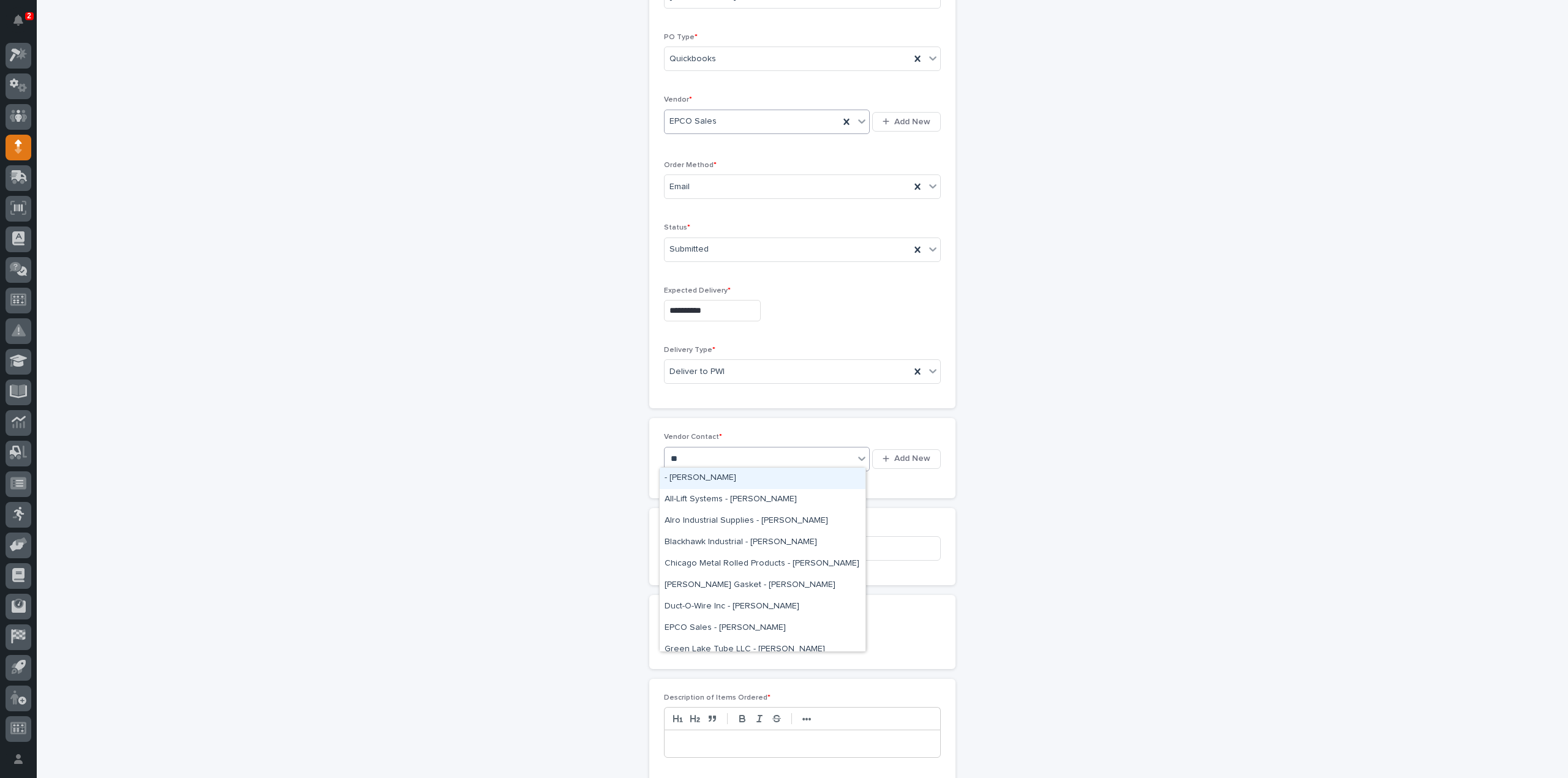
type input "***"
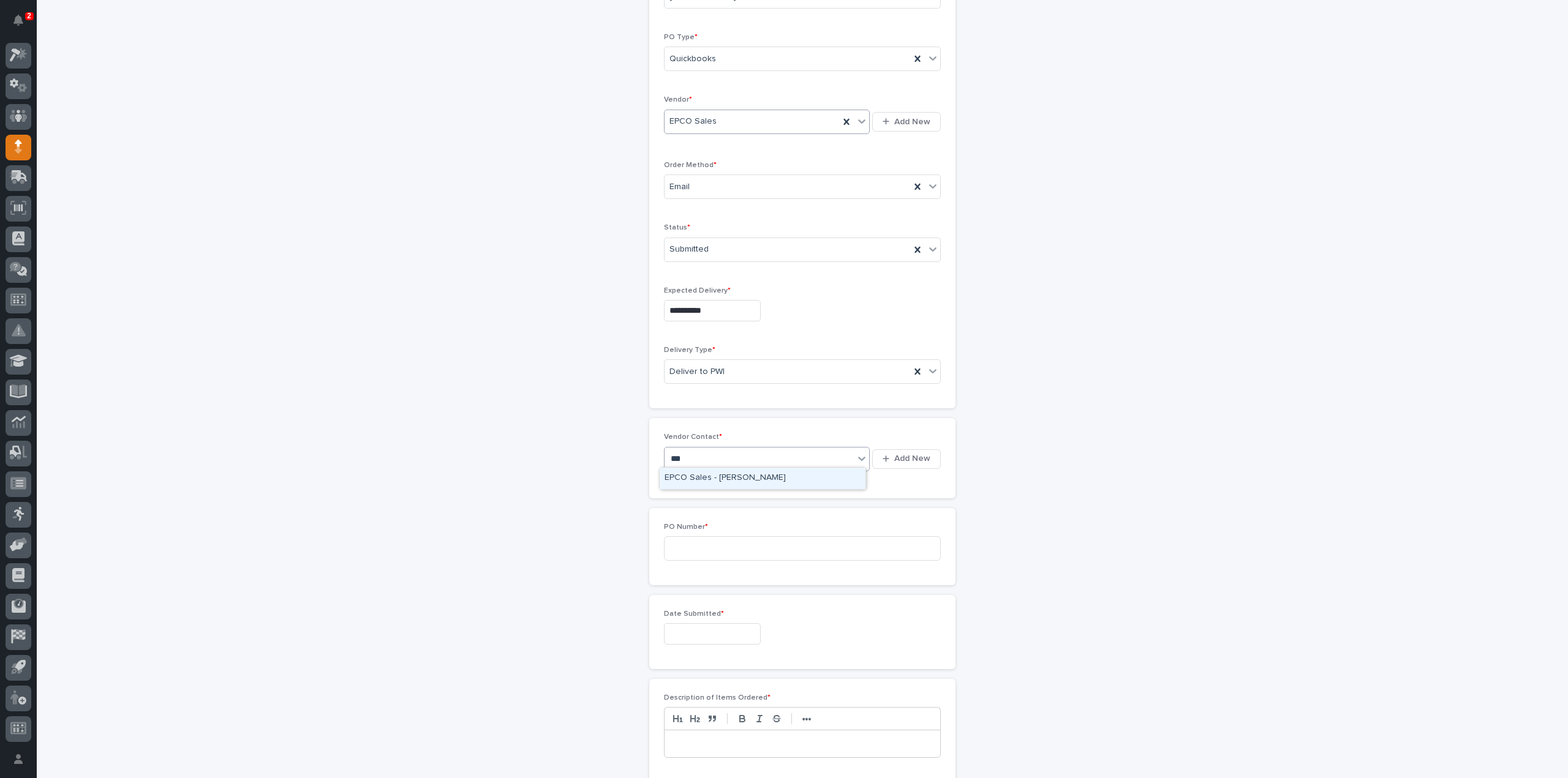
click at [717, 476] on div "EPCO Sales - Keith Schrock" at bounding box center [762, 478] width 206 height 22
click at [714, 554] on input at bounding box center [802, 548] width 277 height 24
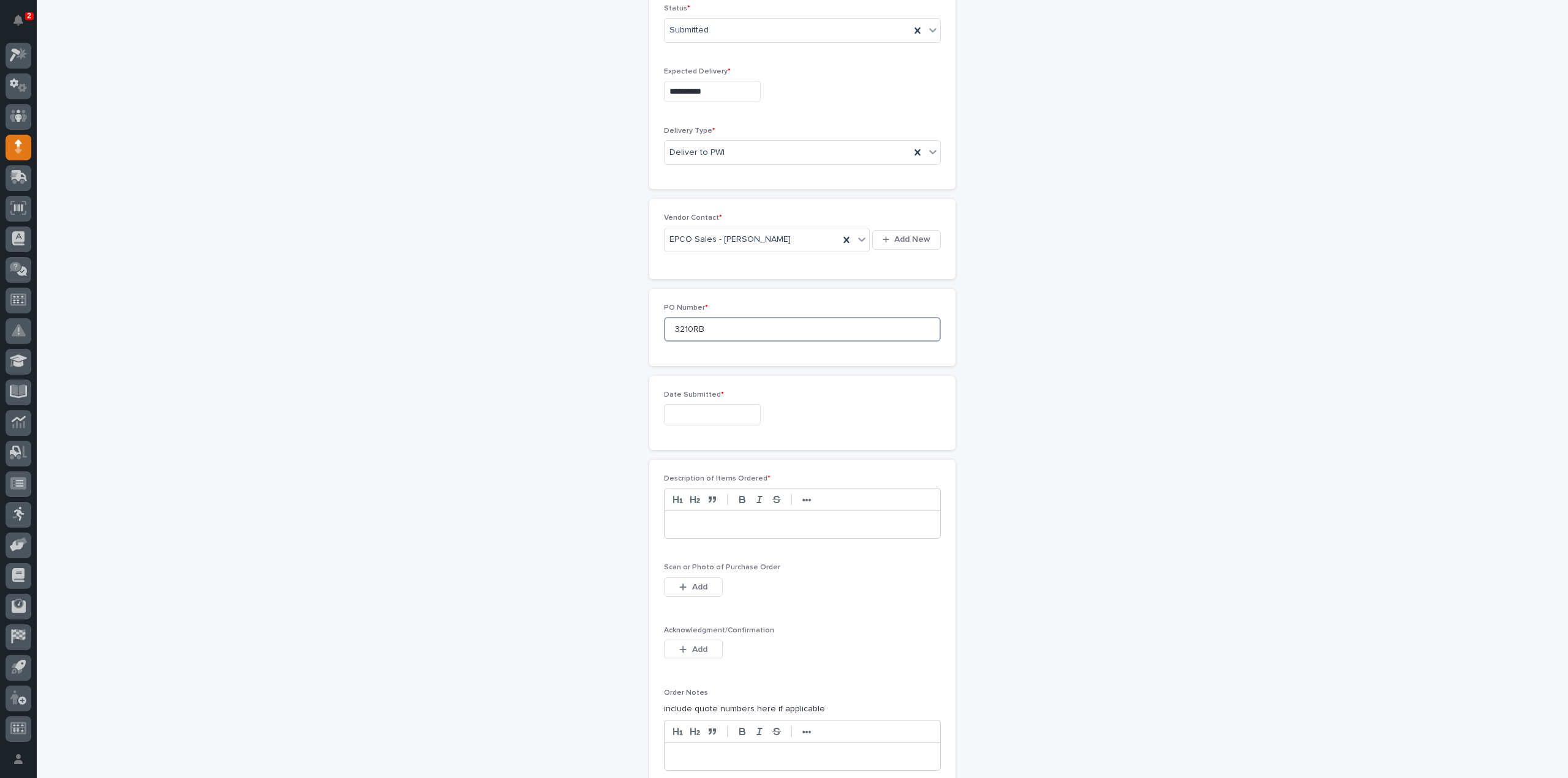
scroll to position [427, 0]
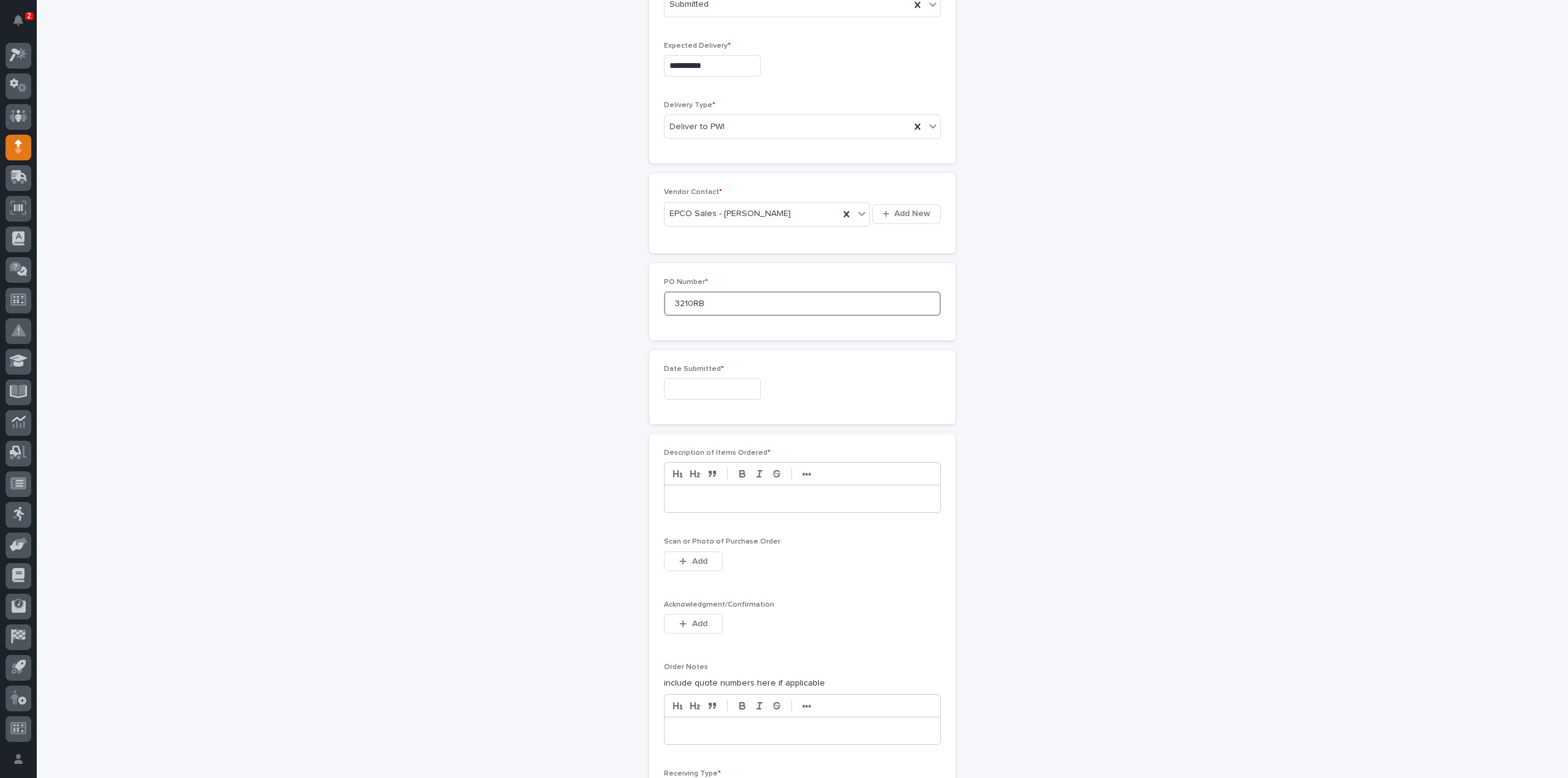
type input "3210RB"
click at [711, 385] on input "text" at bounding box center [712, 389] width 97 height 22
click at [699, 287] on div "15" at bounding box center [704, 286] width 17 height 17
type input "**********"
click at [710, 496] on p at bounding box center [802, 499] width 257 height 13
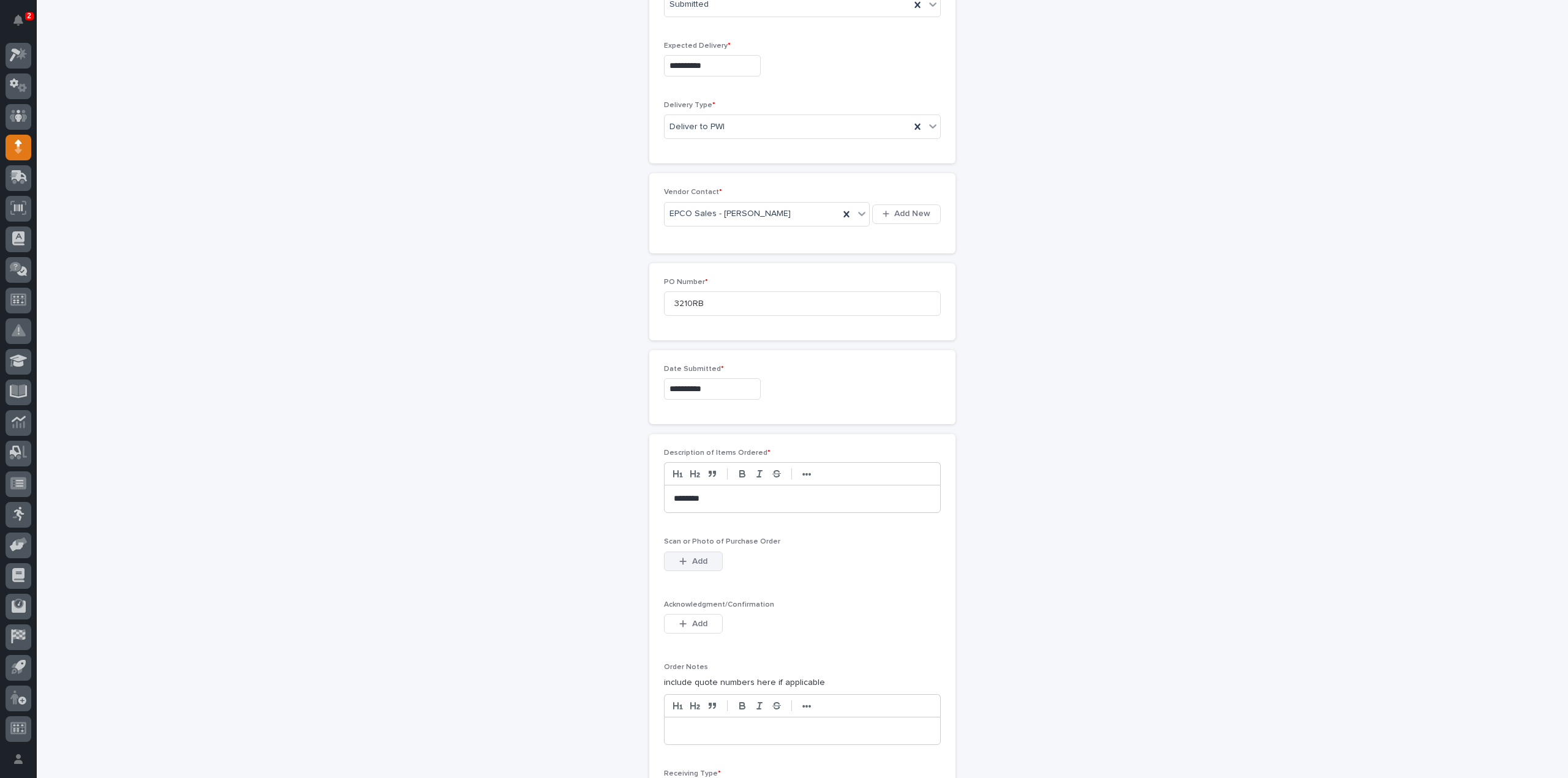
click at [683, 562] on button "Add" at bounding box center [693, 561] width 59 height 20
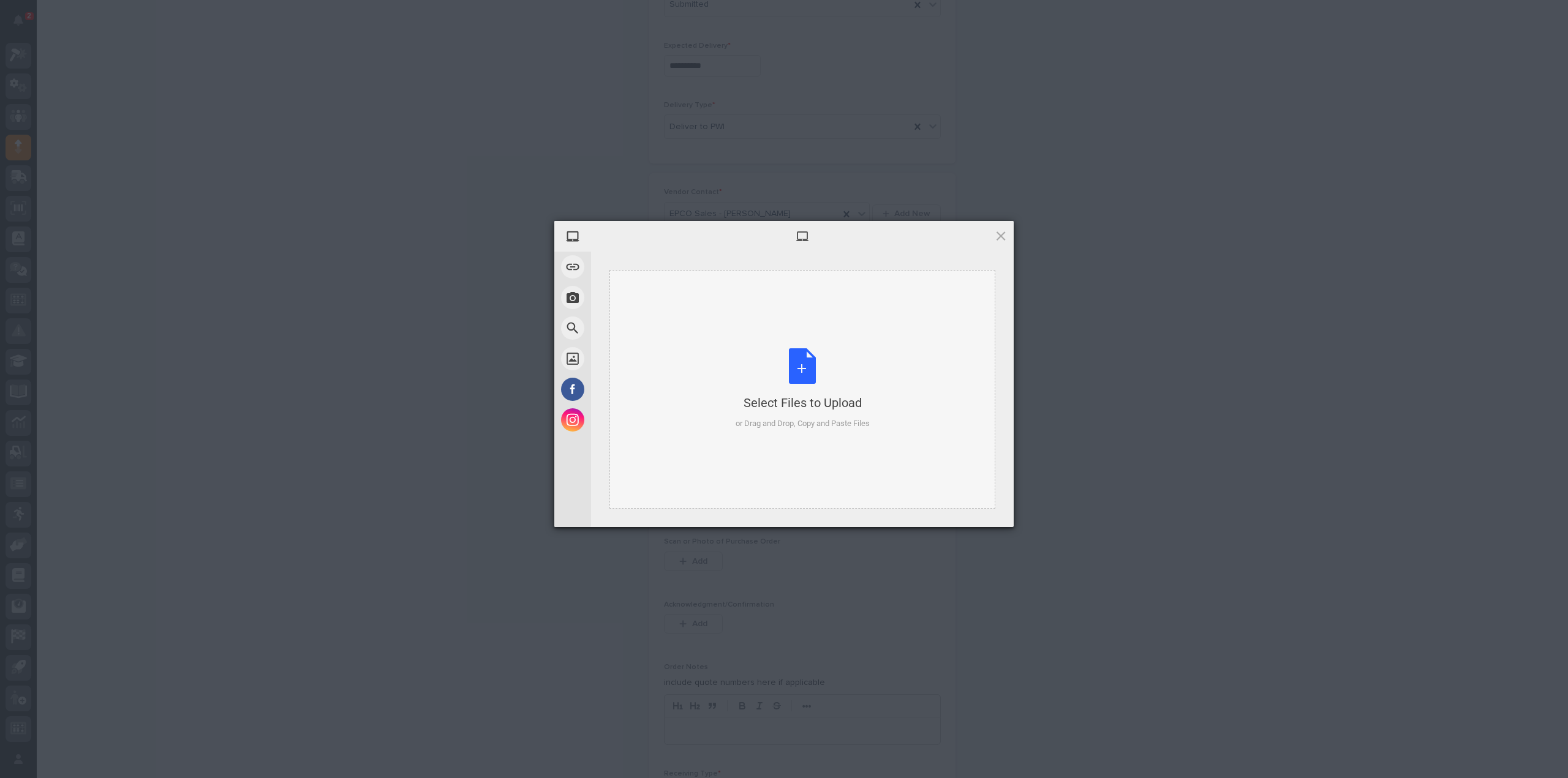
click at [802, 368] on div "Select Files to Upload or Drag and Drop, Copy and Paste Files" at bounding box center [803, 389] width 134 height 81
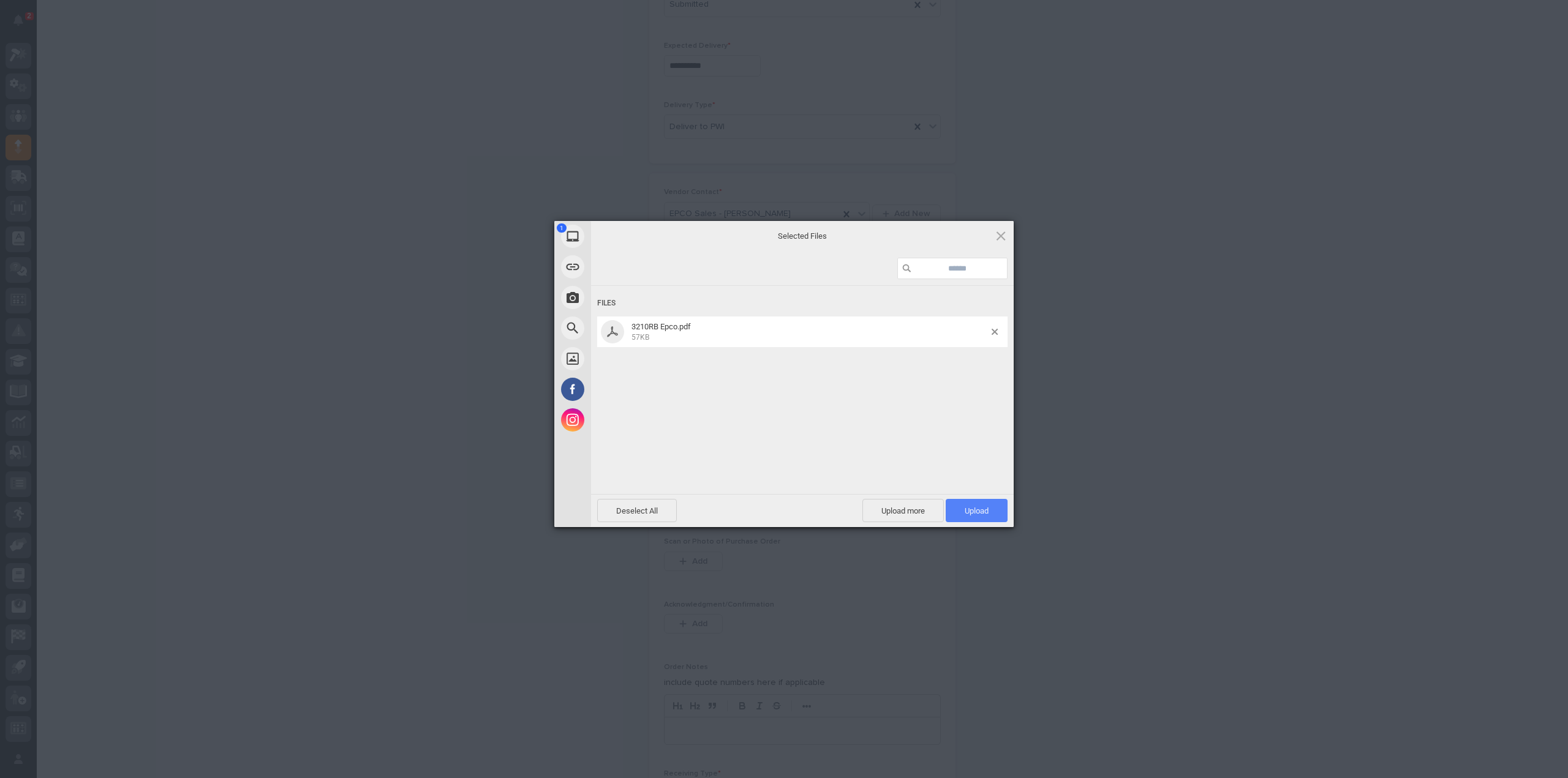
click at [1001, 512] on span "Upload 1" at bounding box center [976, 510] width 62 height 23
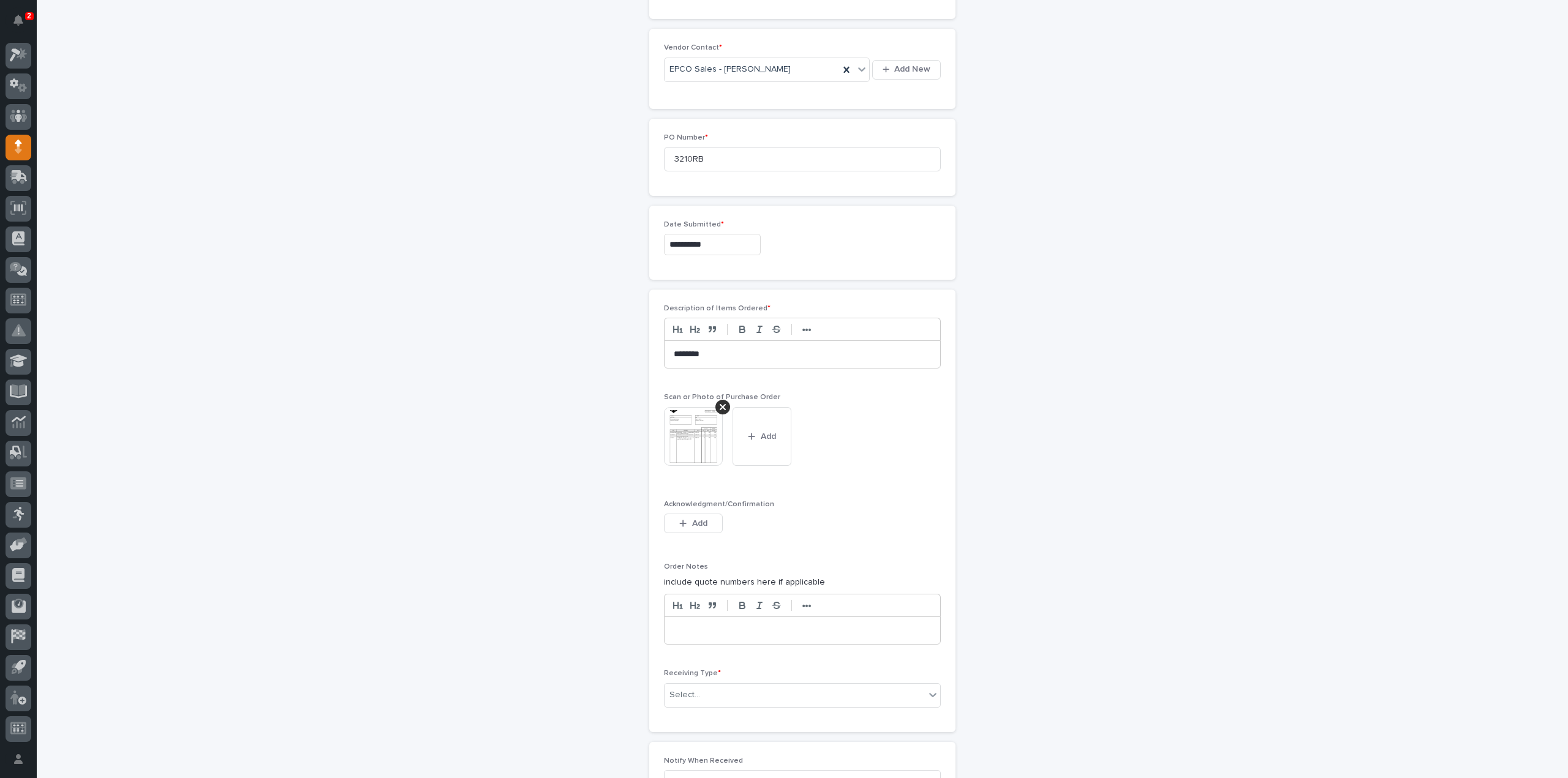
scroll to position [694, 0]
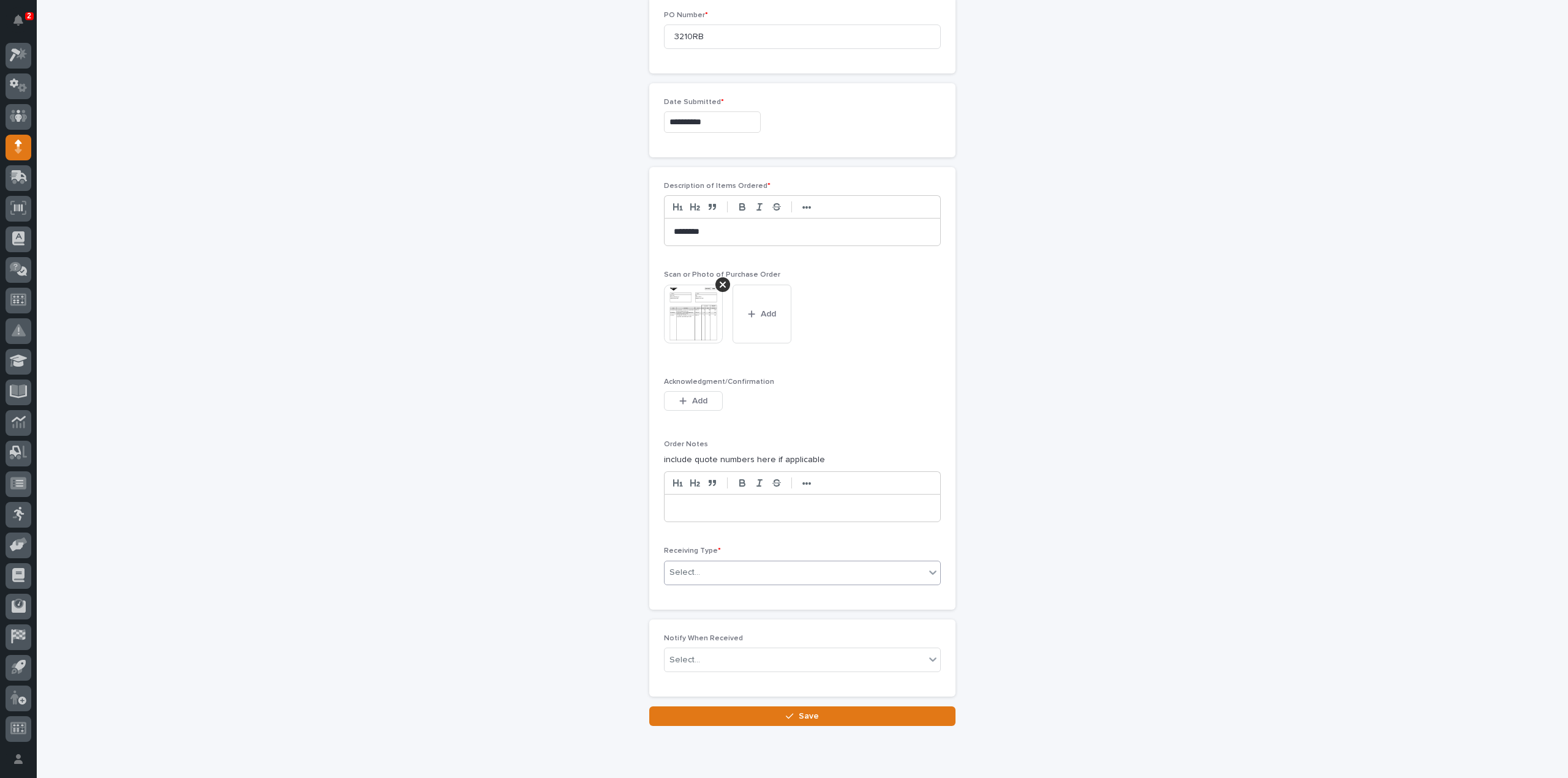
click at [704, 563] on div "Select..." at bounding box center [794, 572] width 260 height 20
click at [696, 650] on div "Deliver to" at bounding box center [797, 654] width 276 height 22
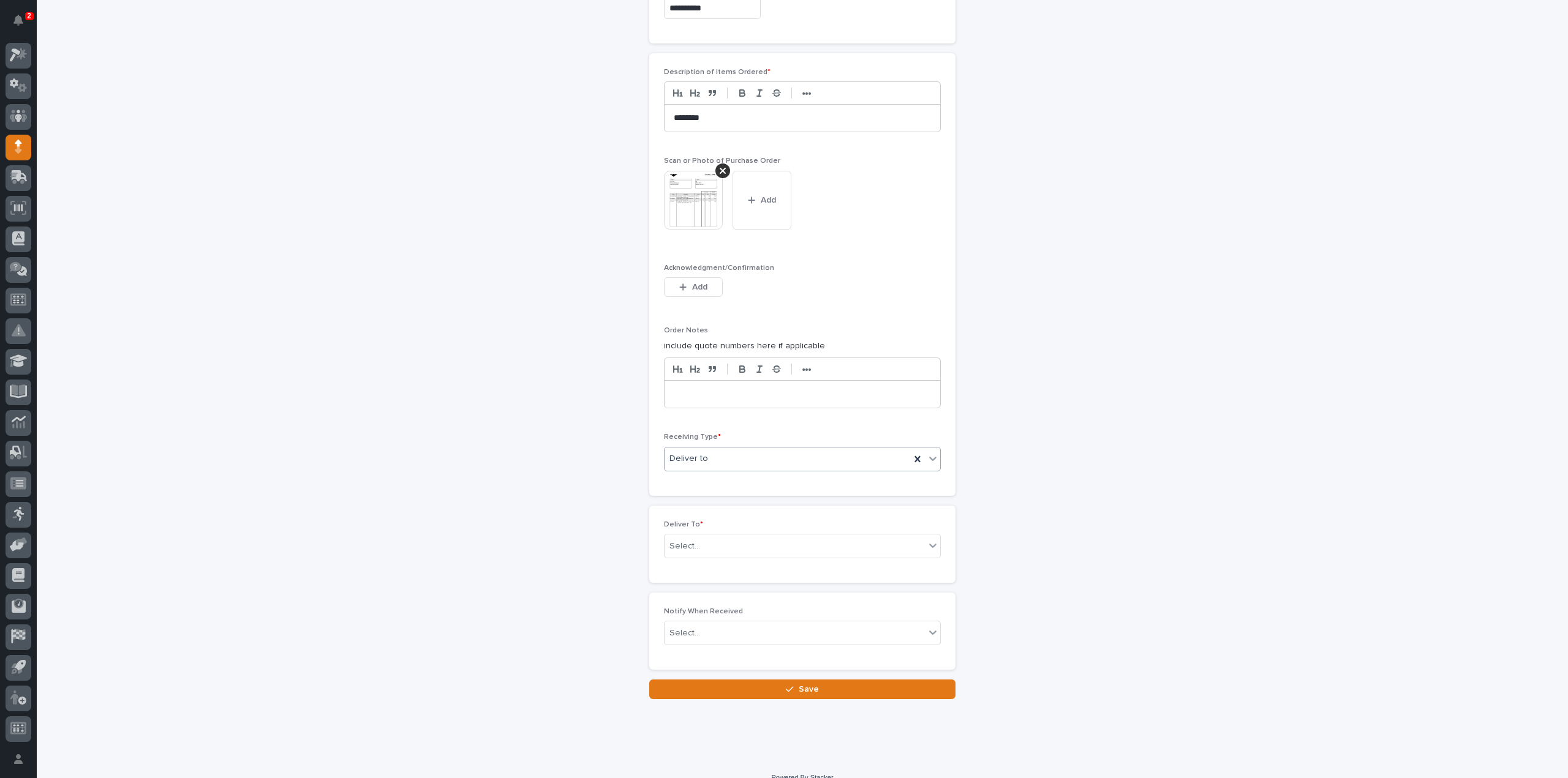
scroll to position [819, 0]
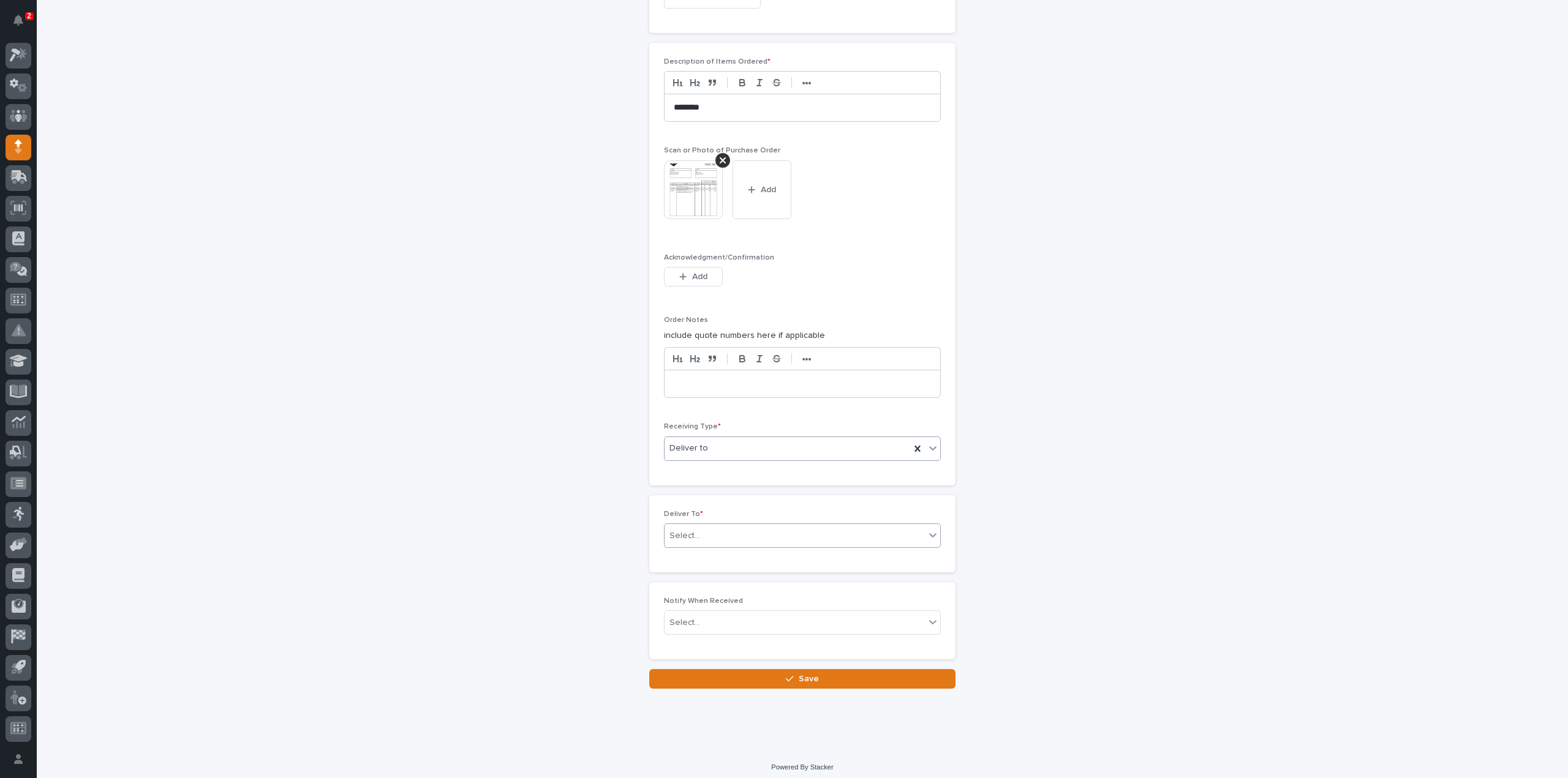
click at [739, 534] on div "Select..." at bounding box center [794, 535] width 260 height 20
type input "****"
click at [721, 551] on div "[PERSON_NAME]" at bounding box center [797, 553] width 276 height 22
click at [706, 621] on div "Select..." at bounding box center [794, 623] width 260 height 20
type input "****"
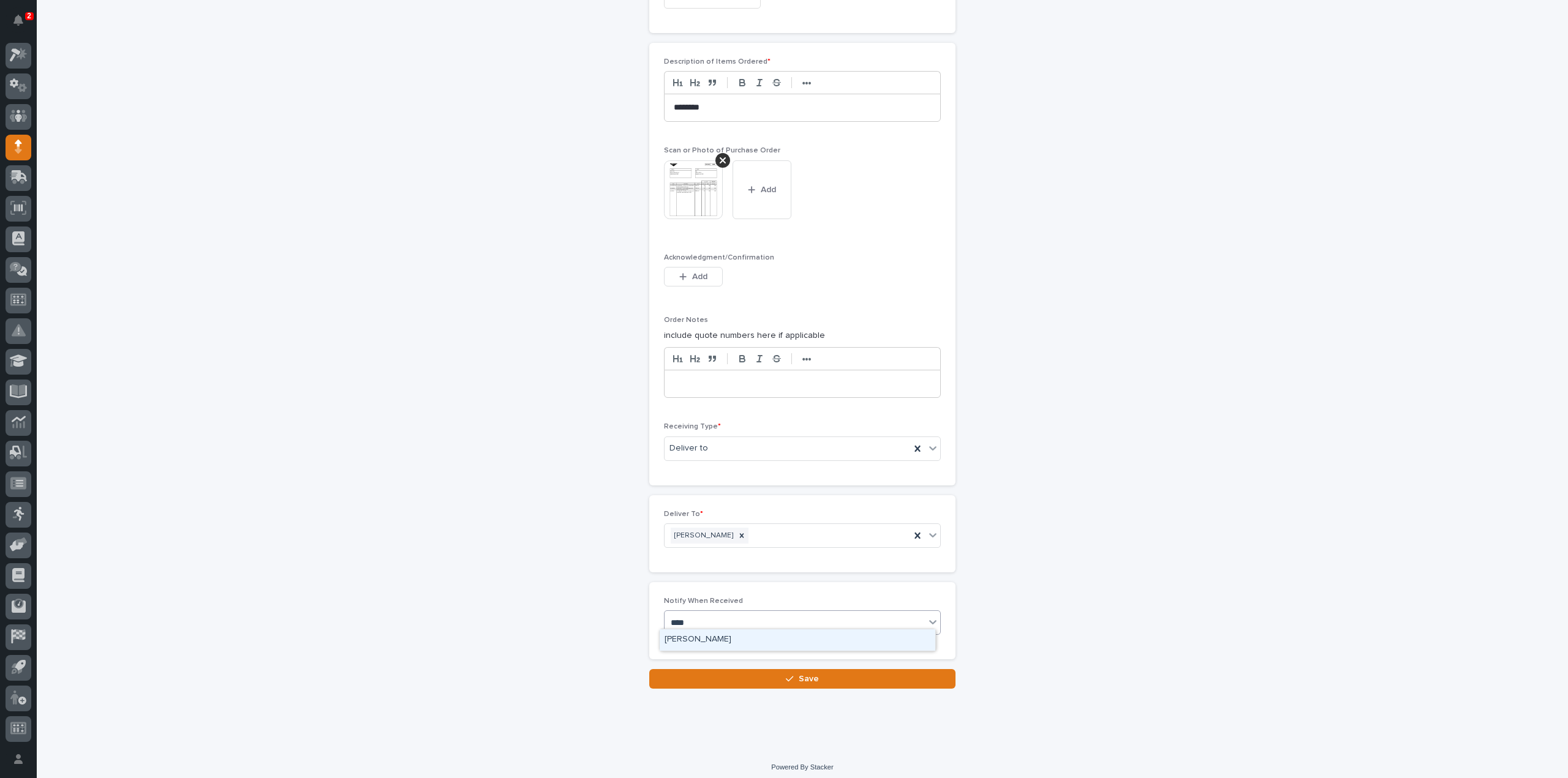
click at [704, 640] on div "[PERSON_NAME]" at bounding box center [797, 640] width 276 height 22
click at [704, 675] on button "Save" at bounding box center [802, 679] width 306 height 20
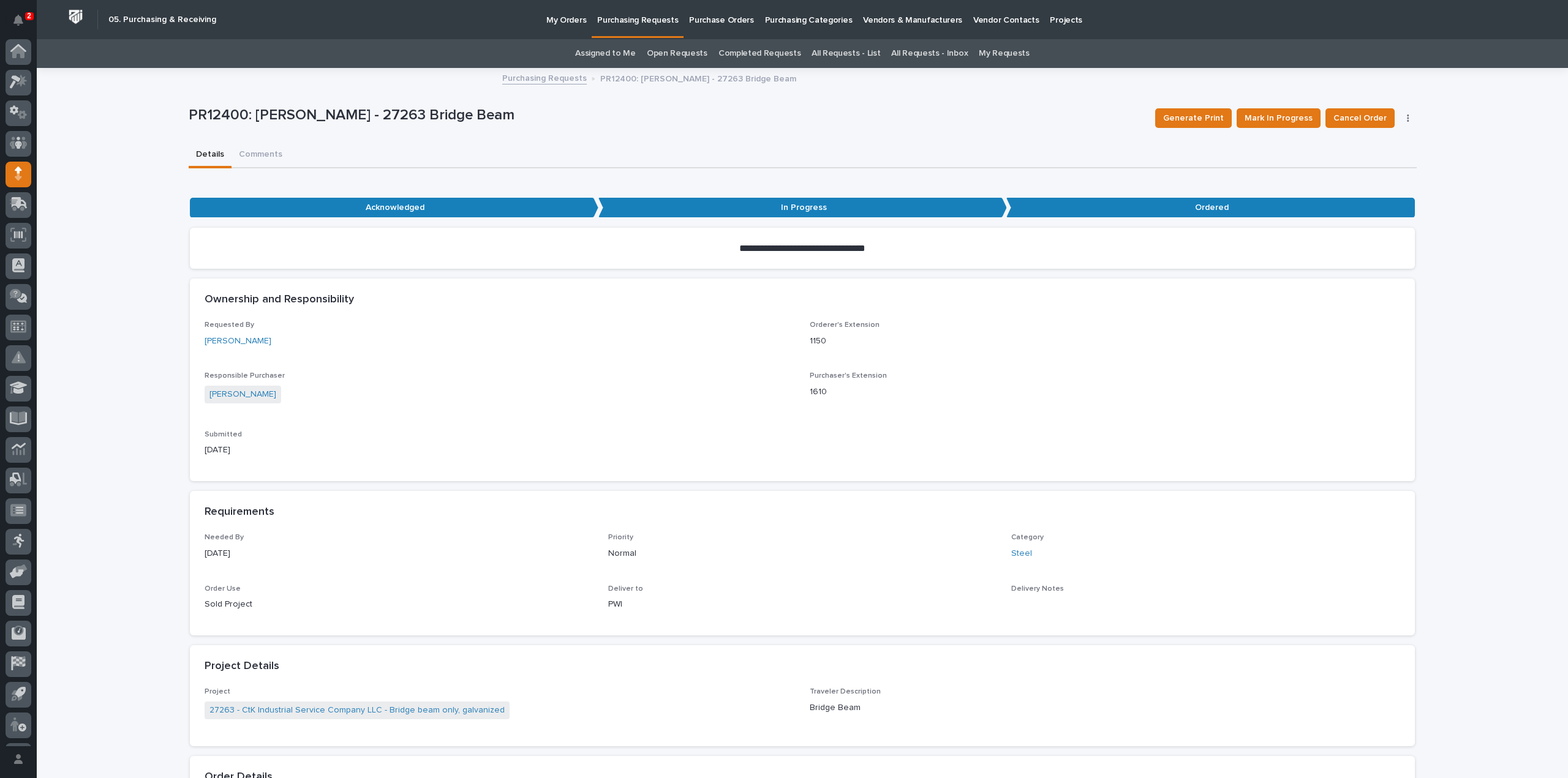
scroll to position [27, 0]
click at [629, 52] on link "Assigned to Me" at bounding box center [605, 53] width 61 height 29
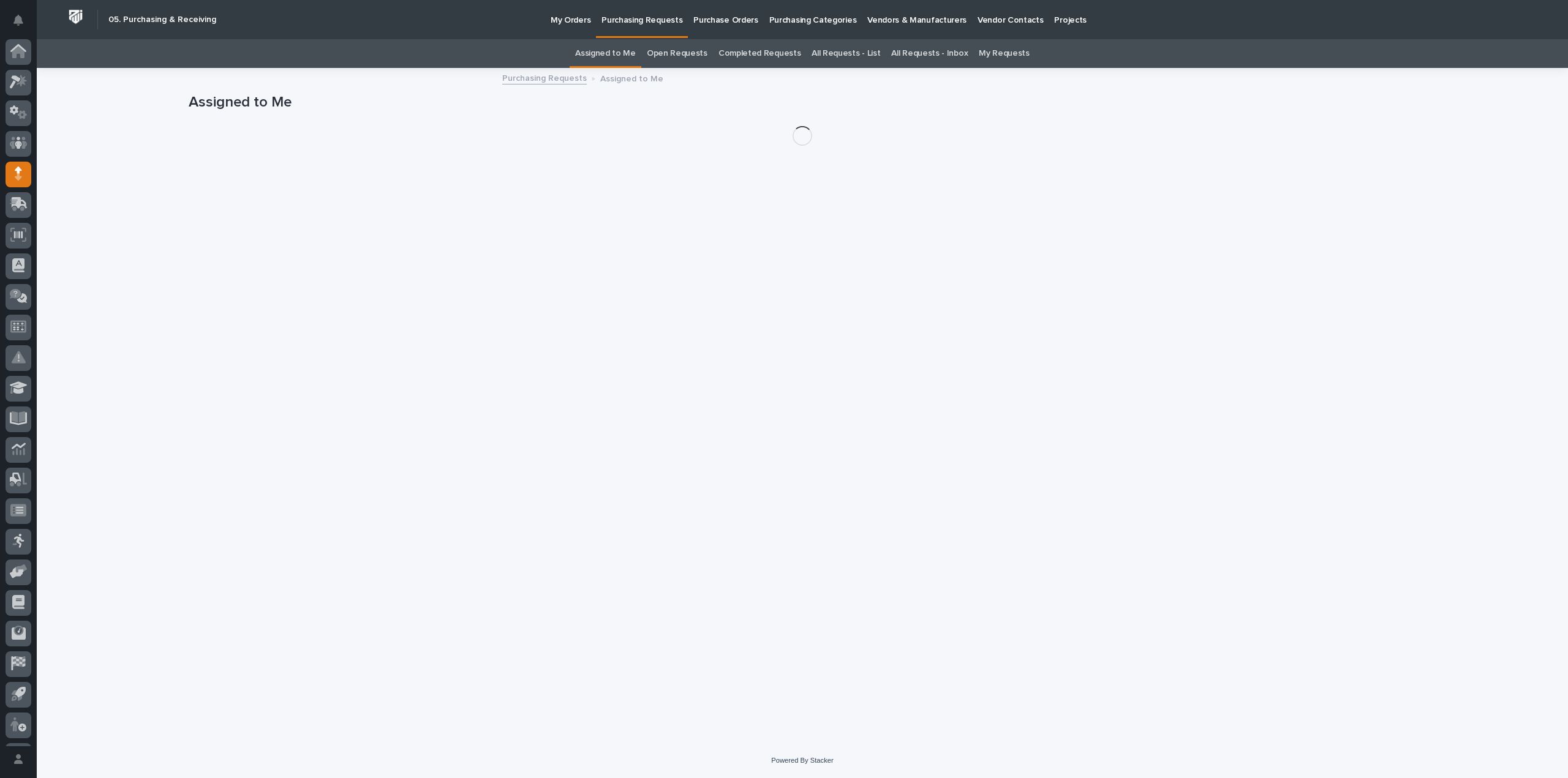
scroll to position [27, 0]
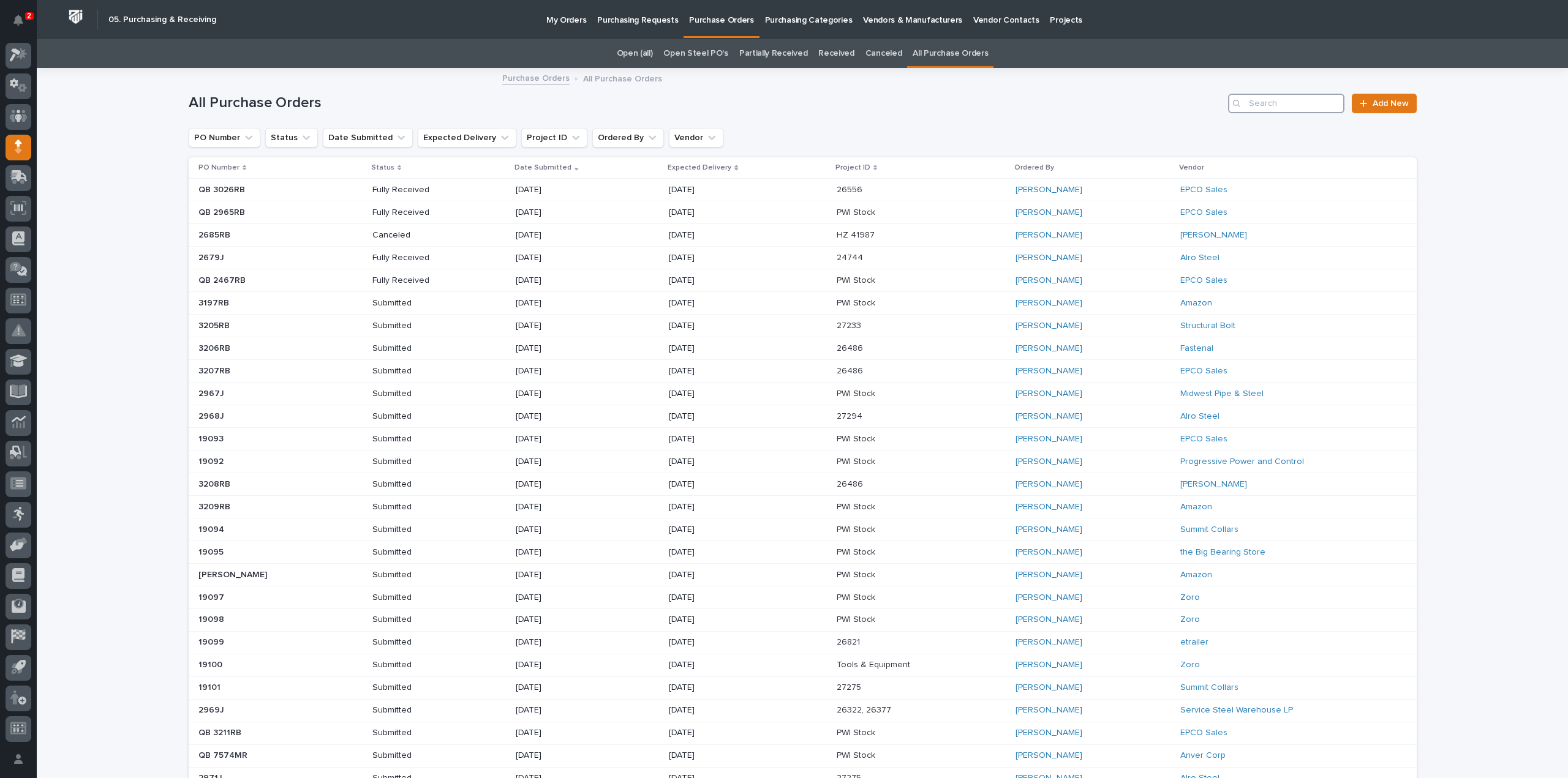
click at [1299, 106] on input "Search" at bounding box center [1286, 103] width 116 height 20
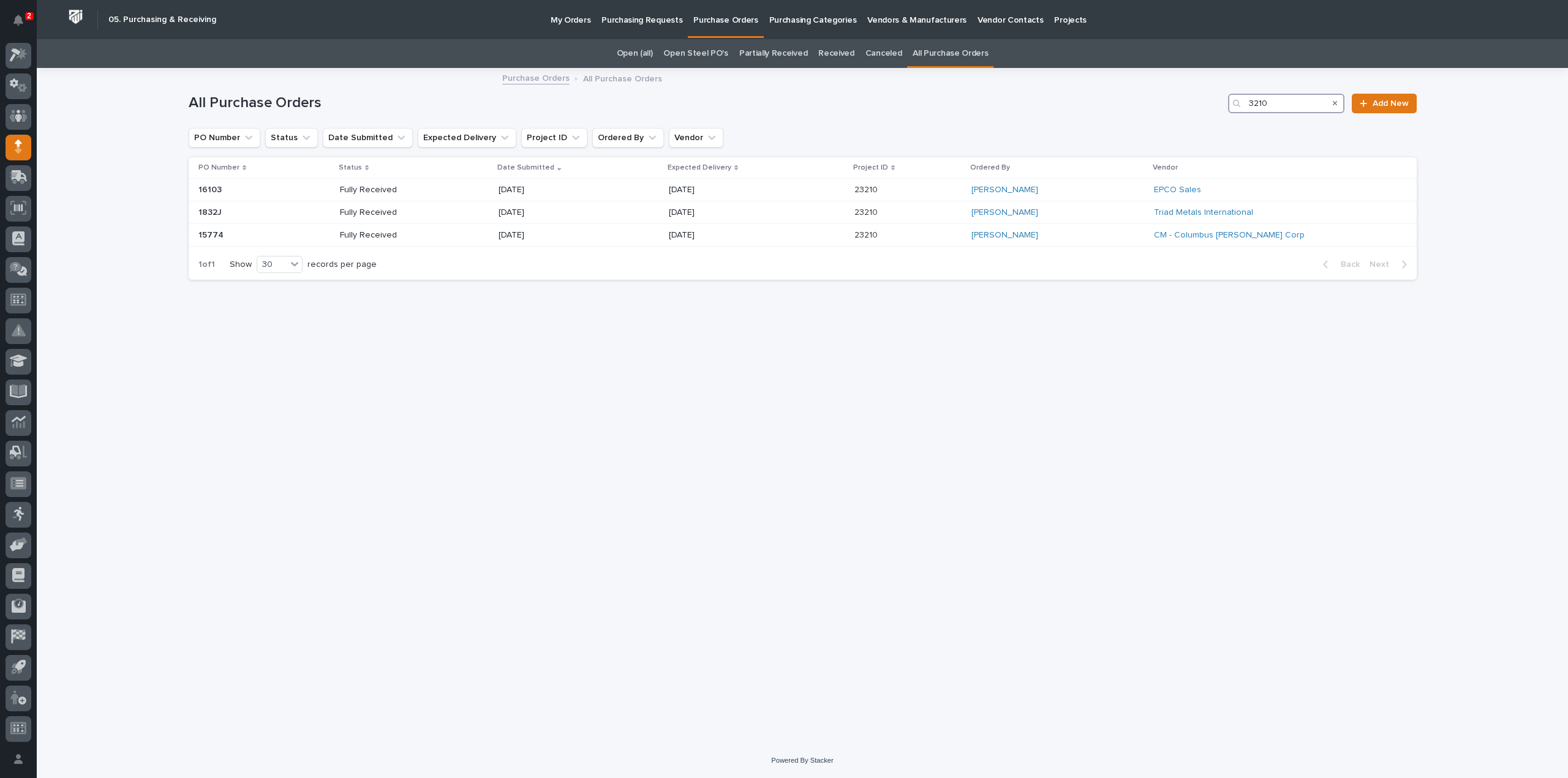
type input "3210"
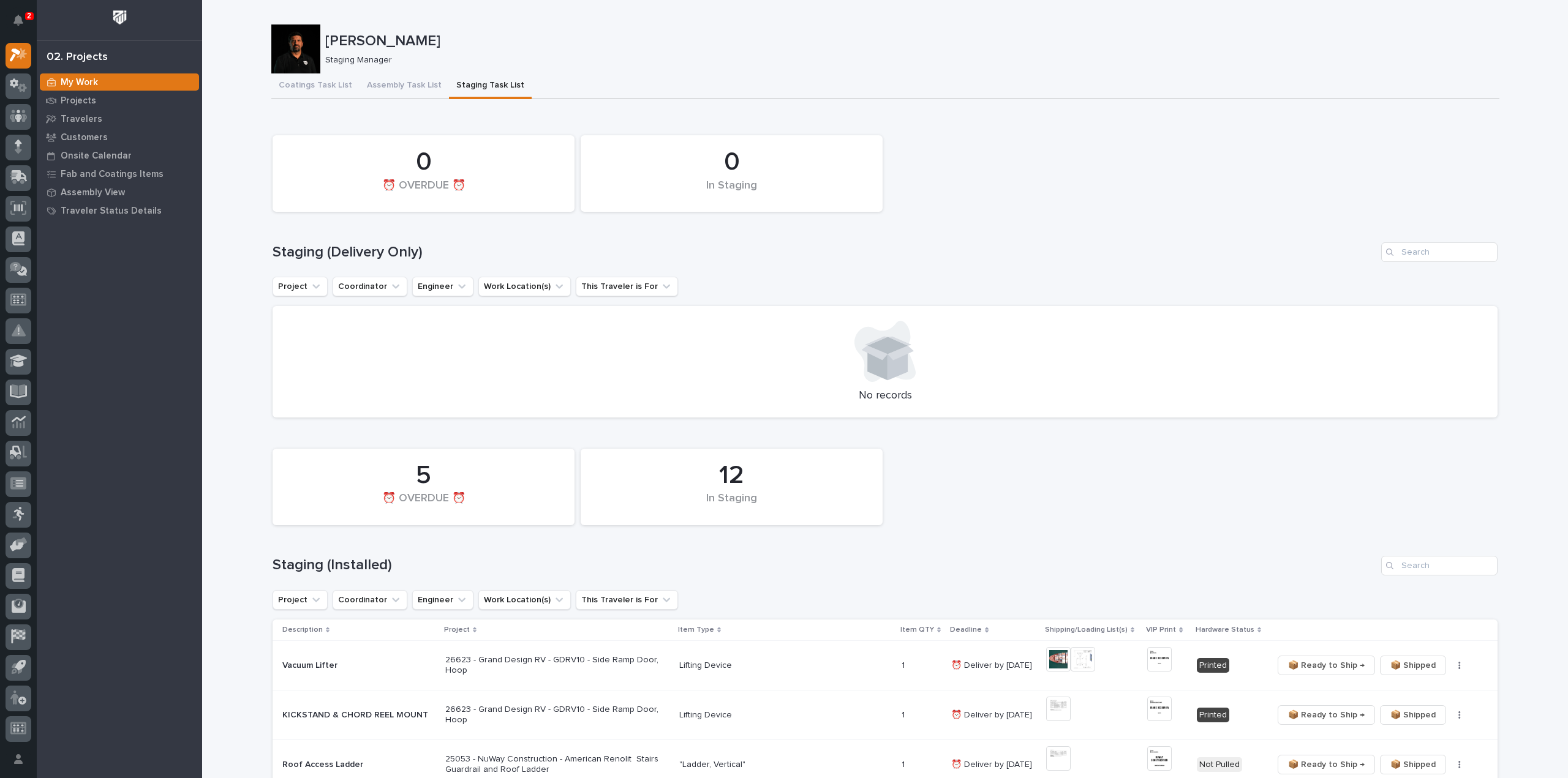
scroll to position [367, 0]
